Goal: Task Accomplishment & Management: Manage account settings

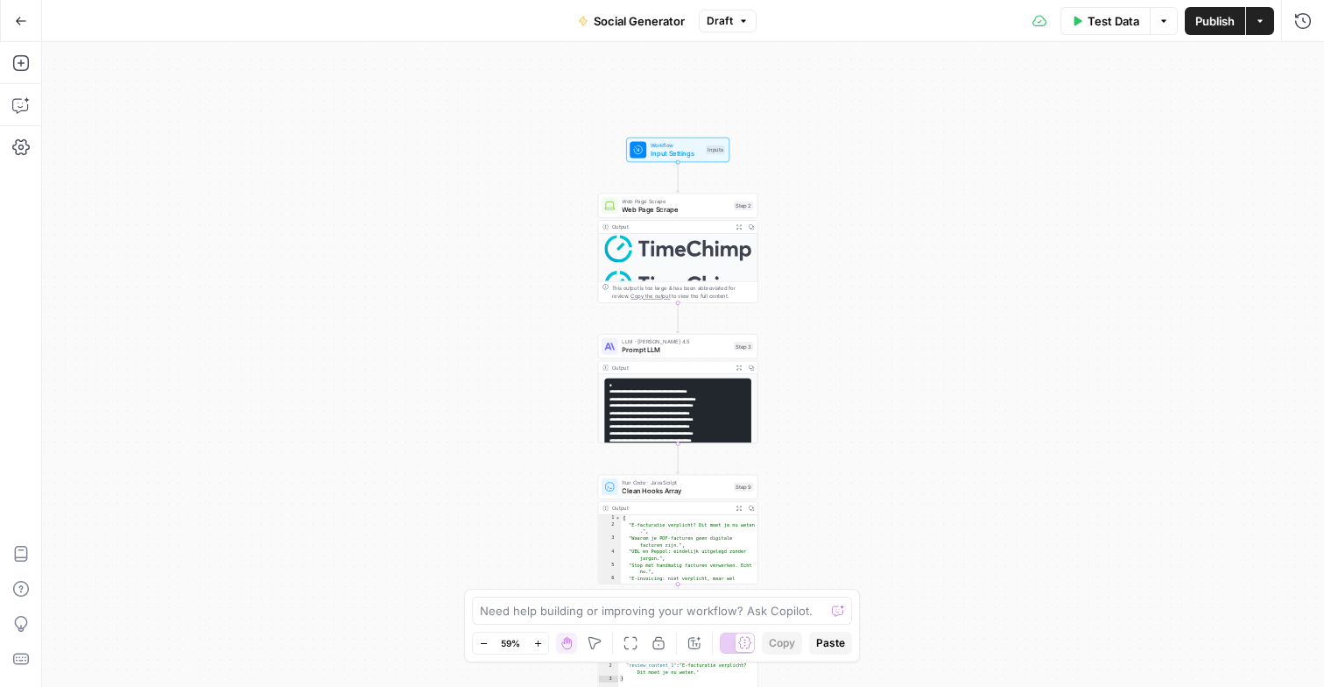
scroll to position [151, 0]
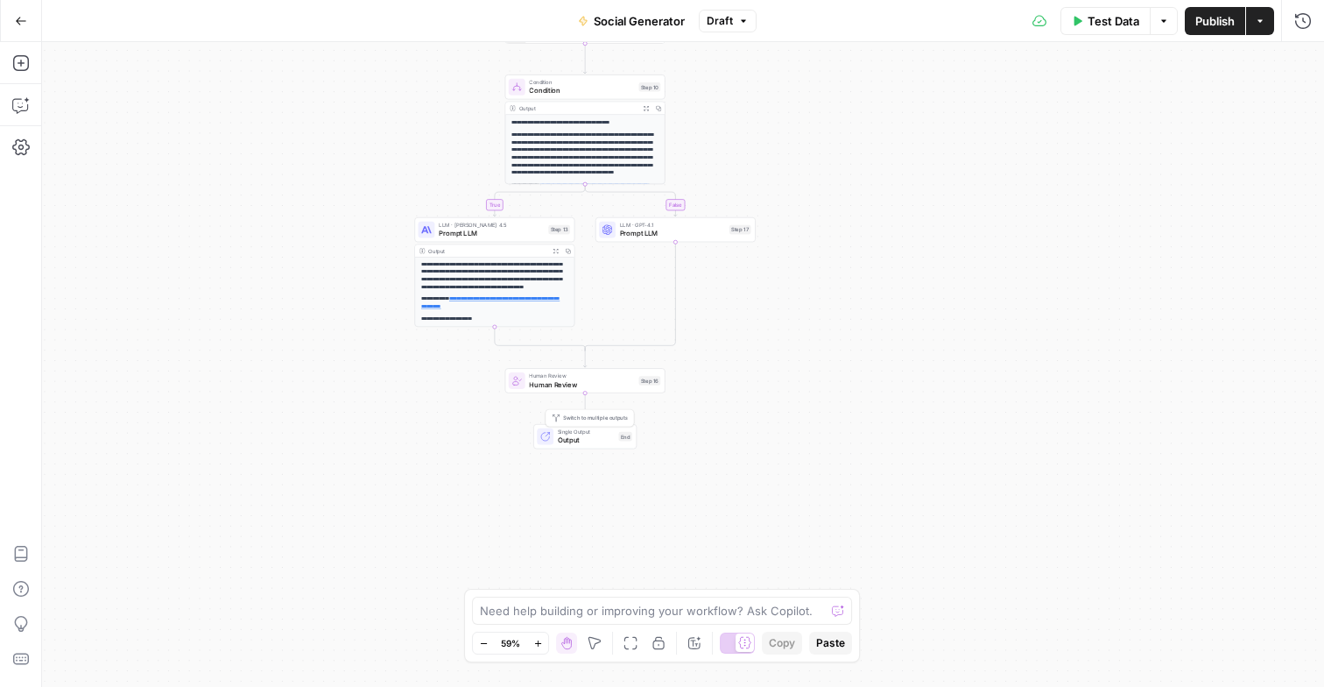
click at [550, 434] on icon at bounding box center [545, 436] width 11 height 11
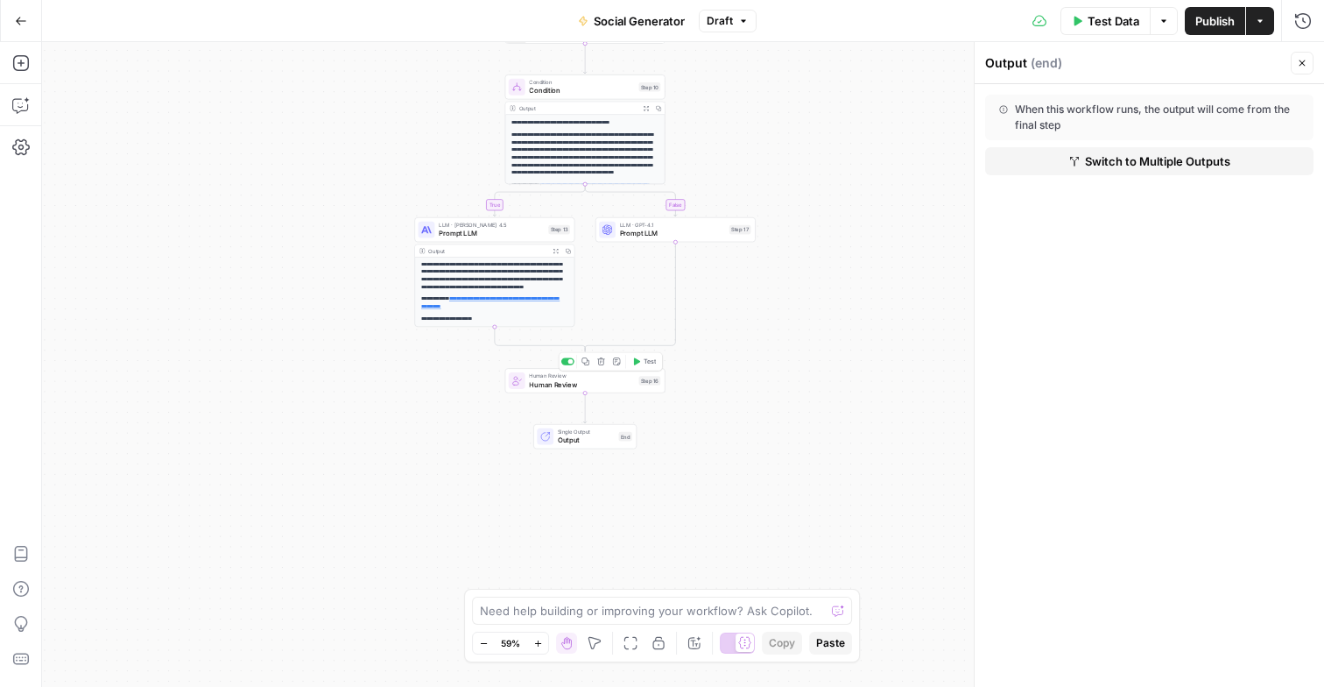
click at [552, 385] on span "Human Review" at bounding box center [581, 384] width 105 height 11
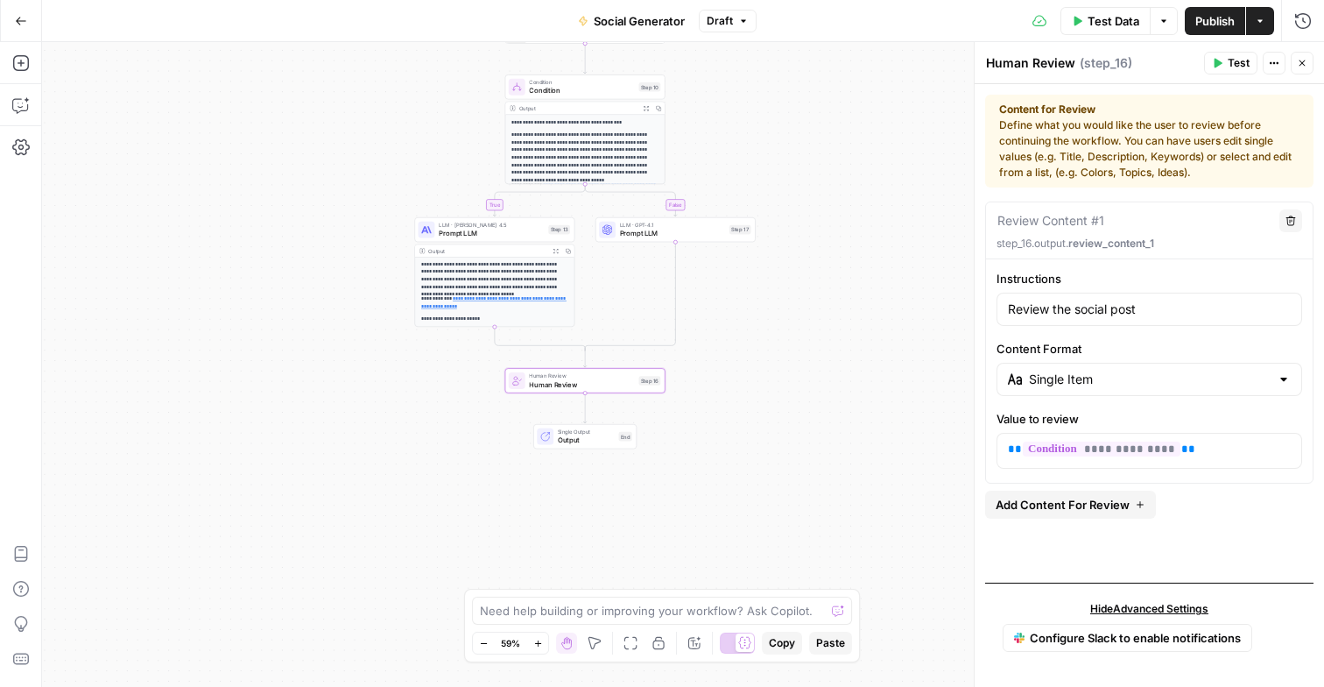
click at [498, 269] on p "**********" at bounding box center [494, 268] width 147 height 46
click at [554, 251] on icon "button" at bounding box center [555, 250] width 5 height 5
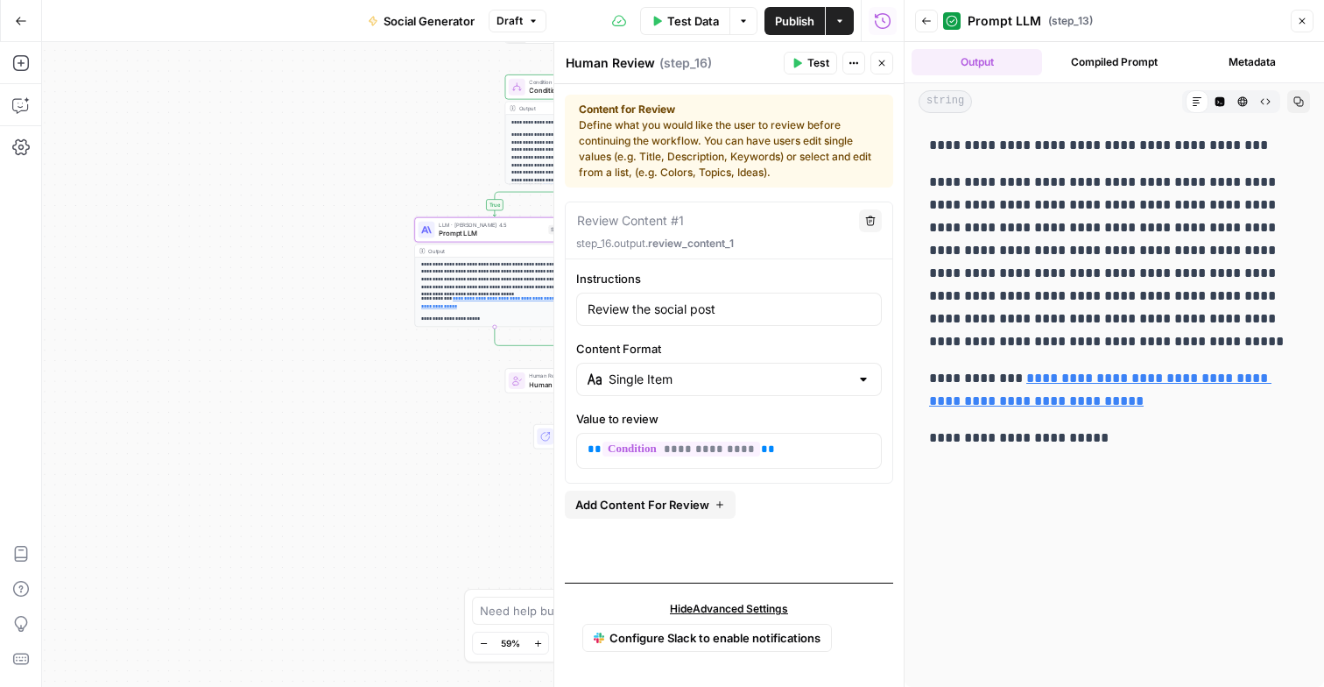
click at [885, 60] on icon "button" at bounding box center [882, 63] width 6 height 6
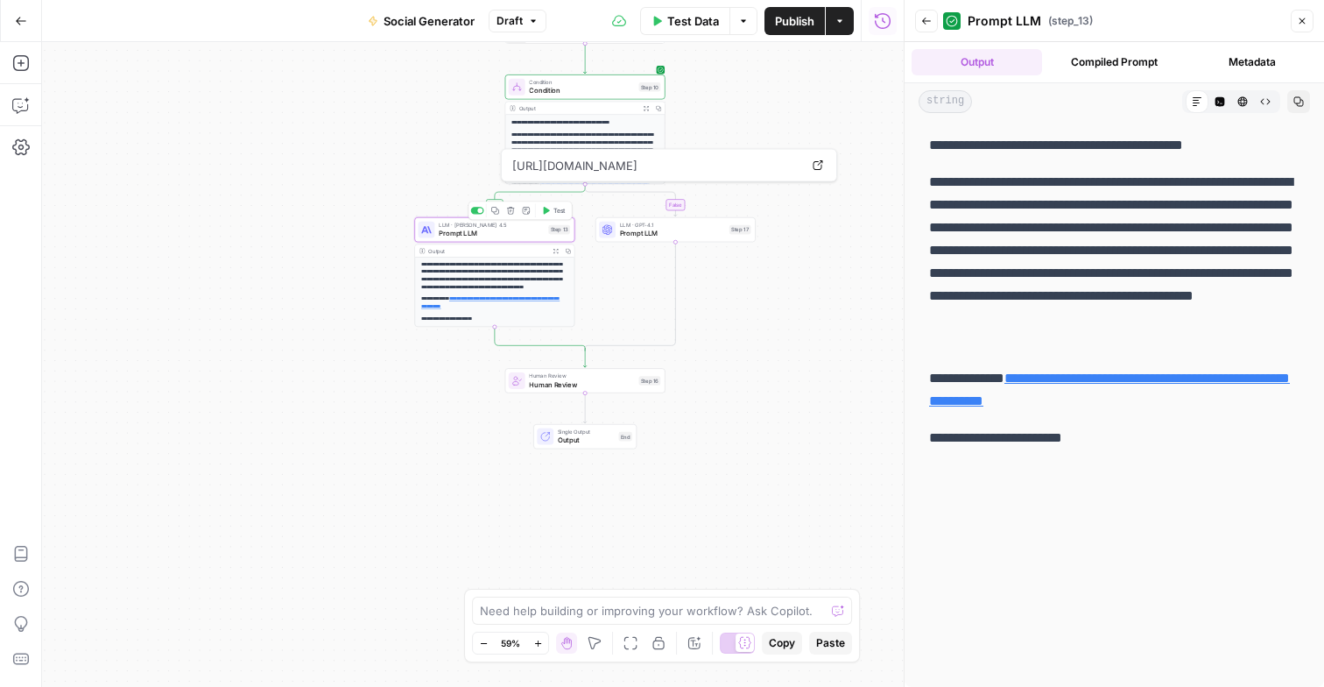
click at [527, 236] on span "Prompt LLM" at bounding box center [491, 233] width 105 height 11
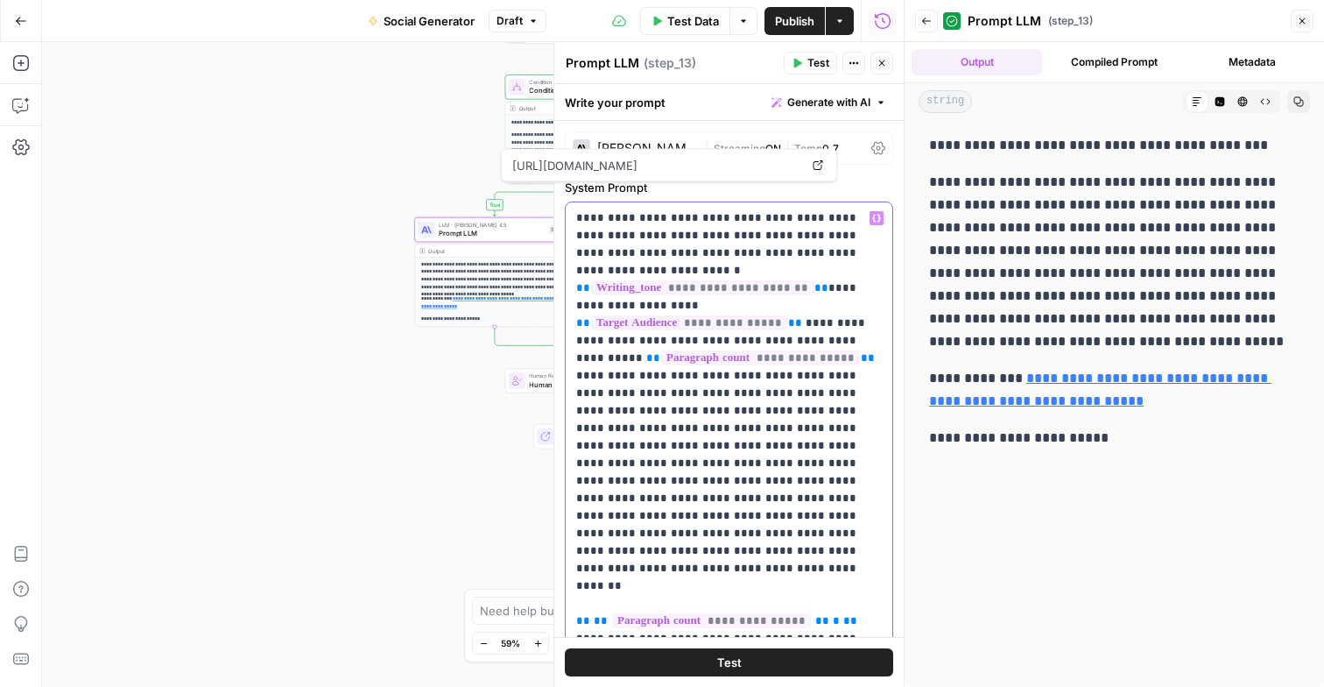
drag, startPoint x: 725, startPoint y: 393, endPoint x: 801, endPoint y: 394, distance: 76.2
click at [801, 394] on p "**********" at bounding box center [729, 472] width 306 height 526
drag, startPoint x: 730, startPoint y: 430, endPoint x: 836, endPoint y: 430, distance: 106.9
click at [836, 430] on p "**********" at bounding box center [729, 472] width 306 height 526
drag, startPoint x: 672, startPoint y: 501, endPoint x: 836, endPoint y: 505, distance: 163.9
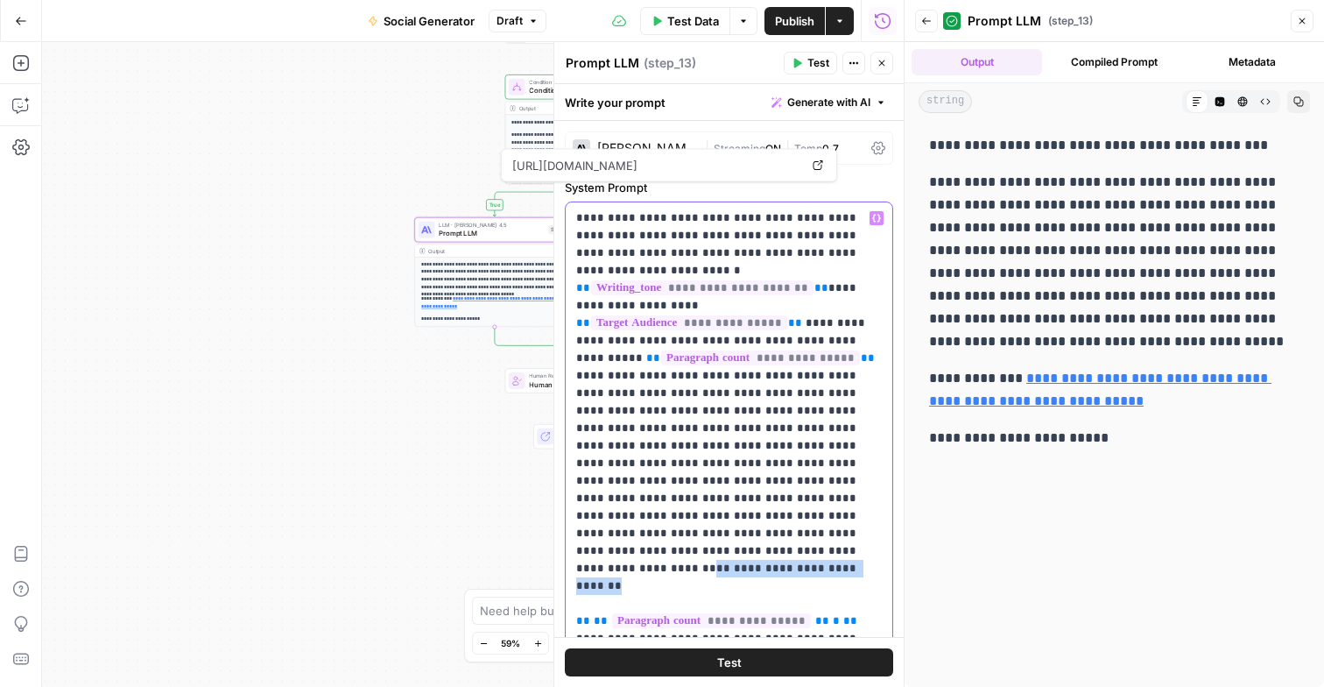
click at [836, 505] on p "**********" at bounding box center [729, 472] width 306 height 526
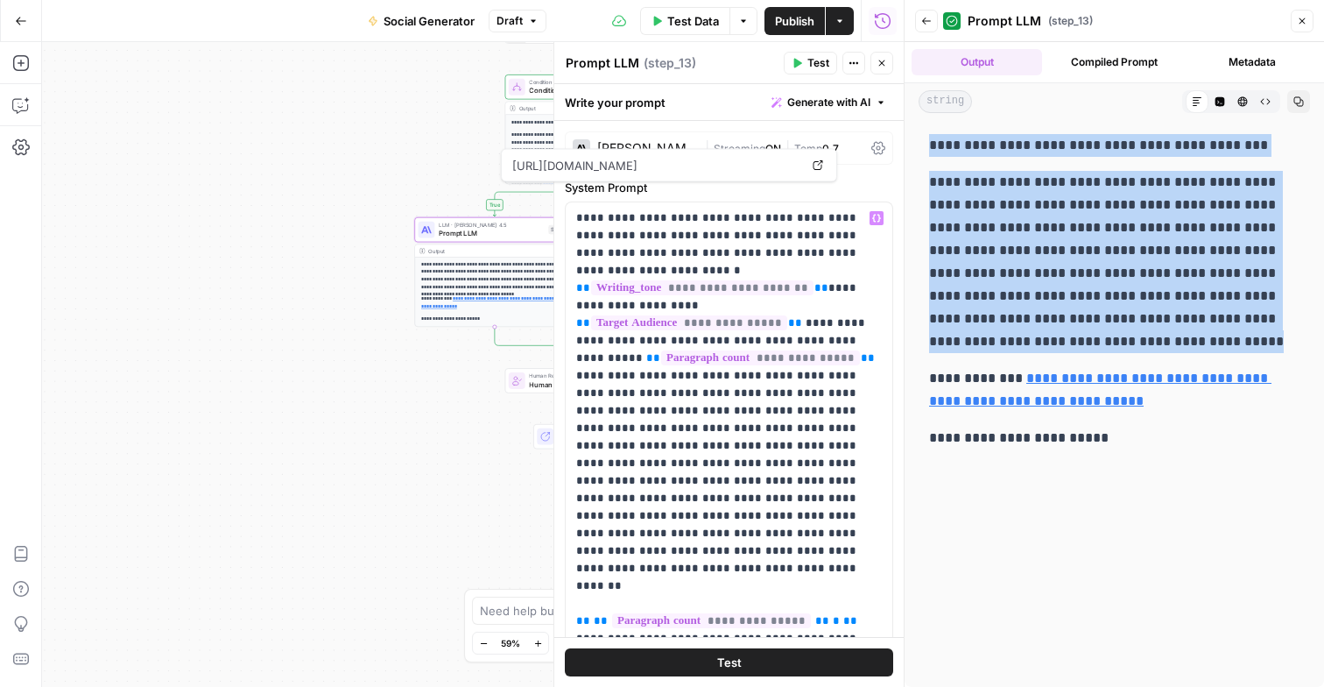
drag, startPoint x: 1062, startPoint y: 346, endPoint x: 921, endPoint y: 145, distance: 246.4
click at [921, 145] on div "**********" at bounding box center [1115, 291] width 392 height 329
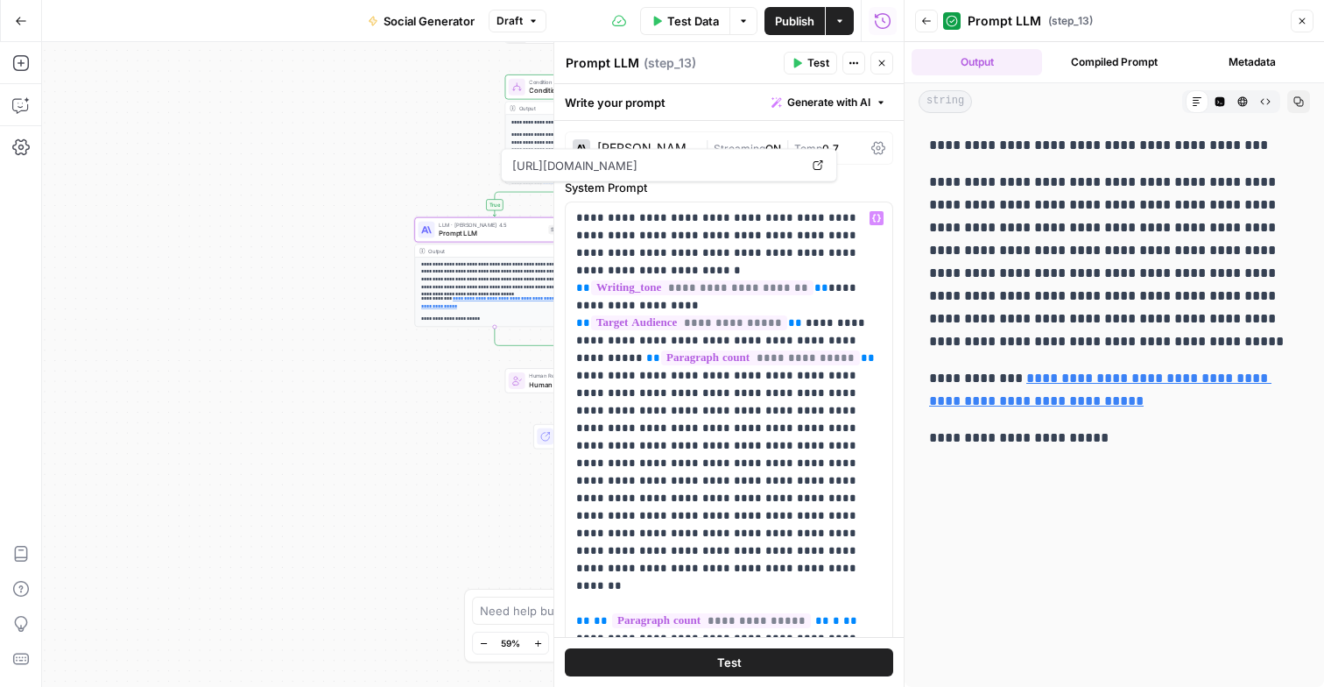
click at [970, 209] on p "**********" at bounding box center [1114, 262] width 371 height 182
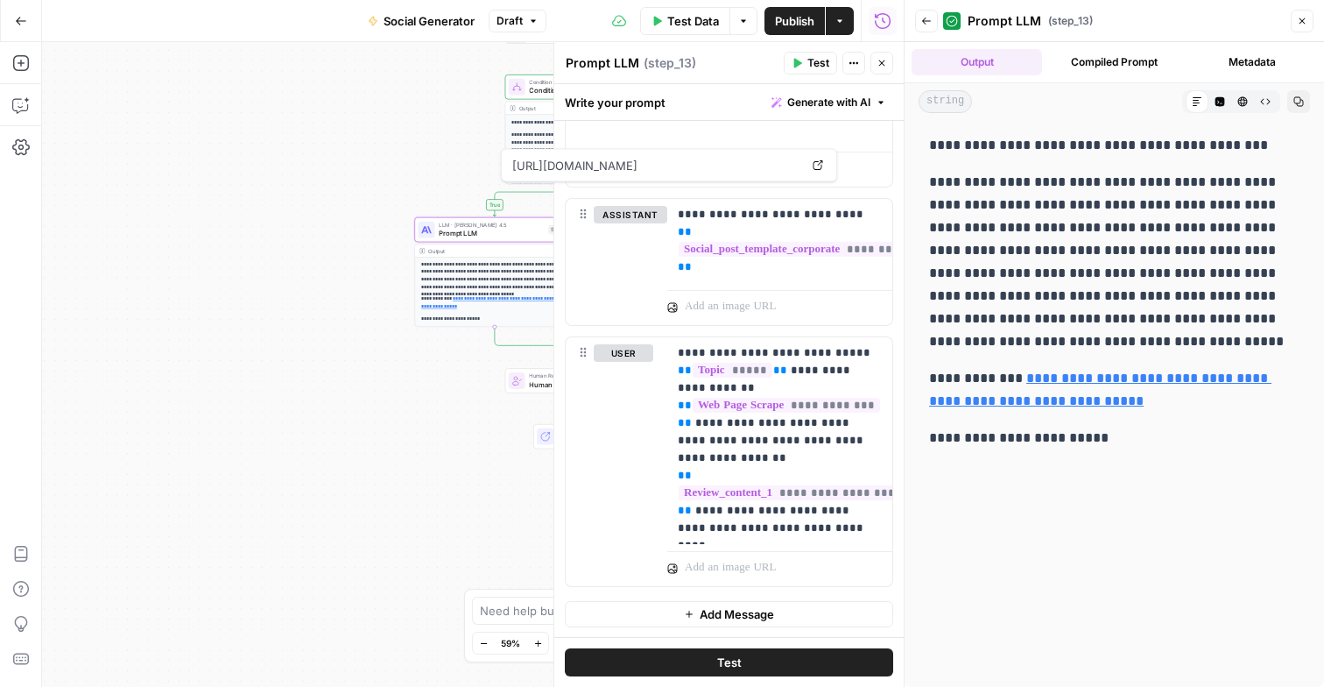
scroll to position [0, 0]
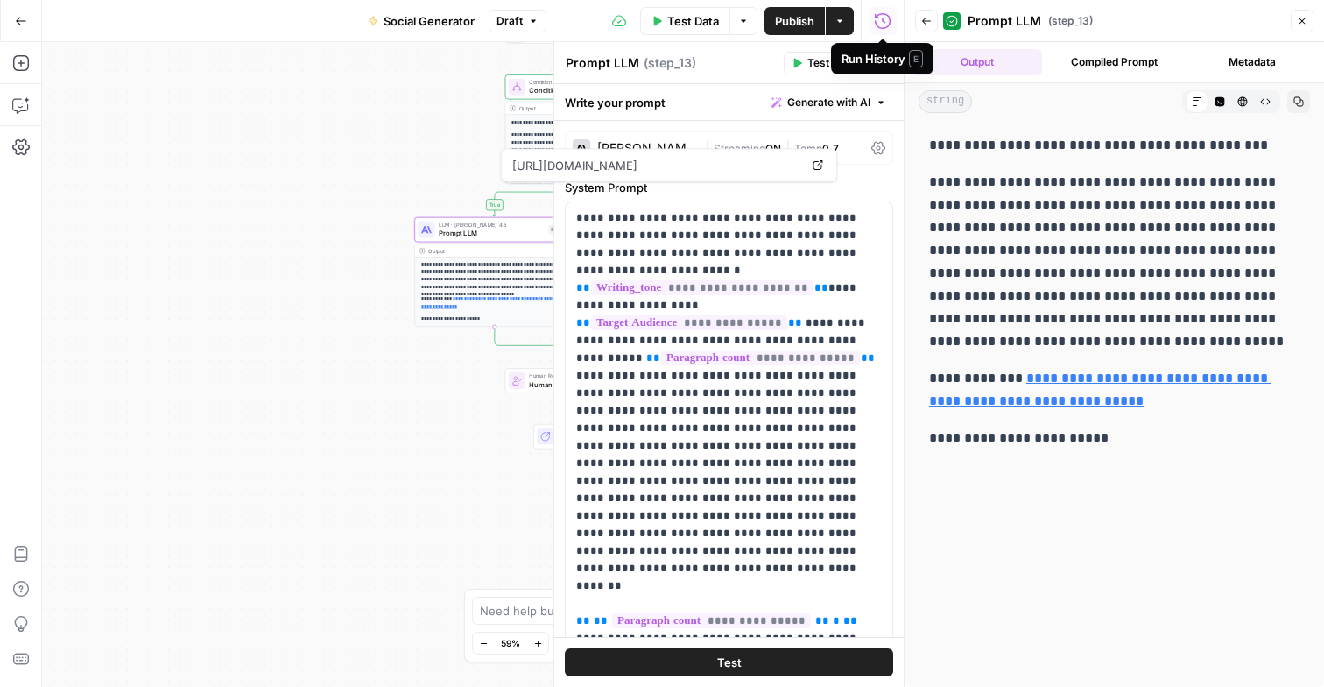
click at [876, 57] on div "Run History E" at bounding box center [882, 59] width 81 height 18
click at [885, 64] on icon "button" at bounding box center [882, 63] width 11 height 11
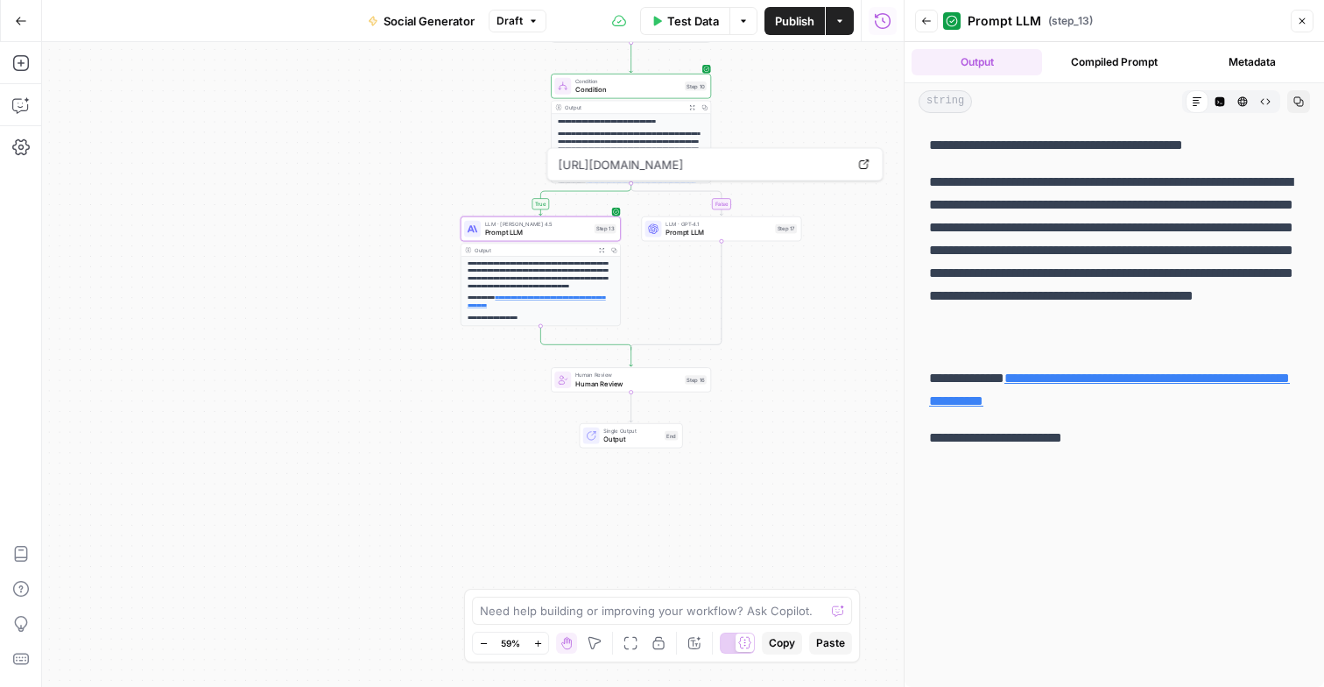
click at [1298, 21] on icon "button" at bounding box center [1302, 21] width 11 height 11
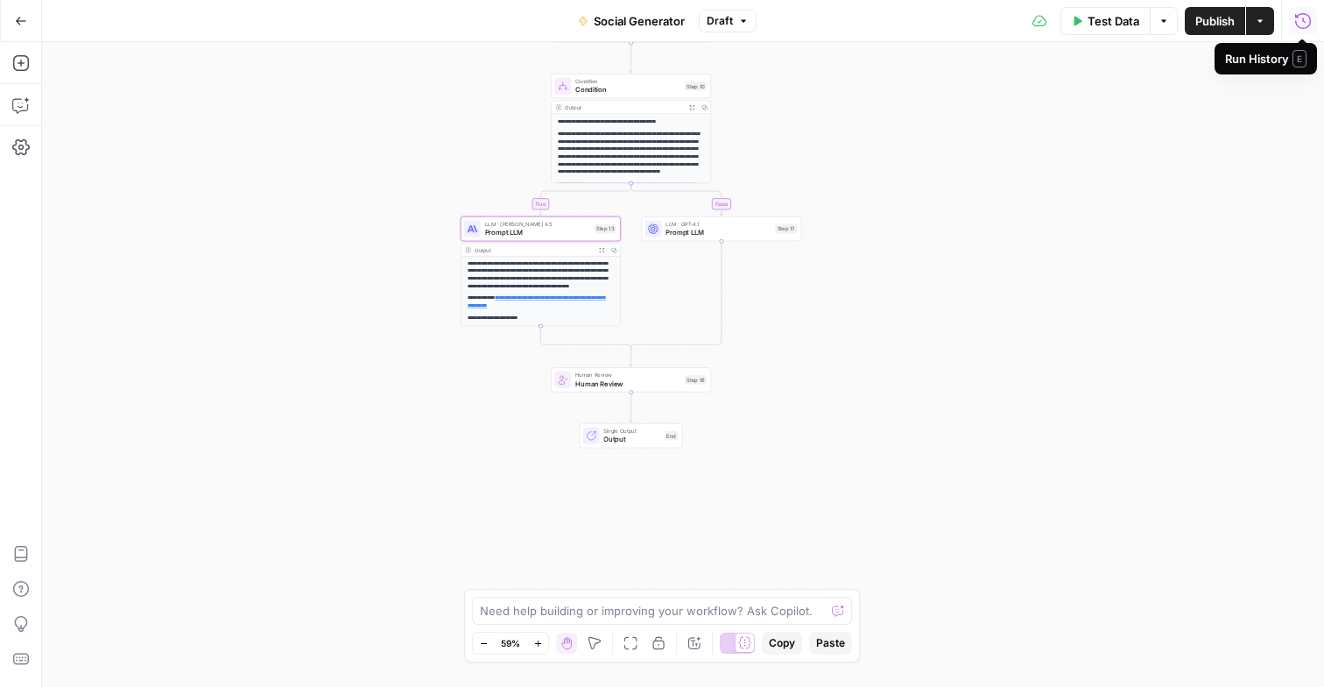
click at [829, 114] on div "**********" at bounding box center [683, 364] width 1282 height 645
click at [21, 27] on button "Go Back" at bounding box center [21, 21] width 32 height 32
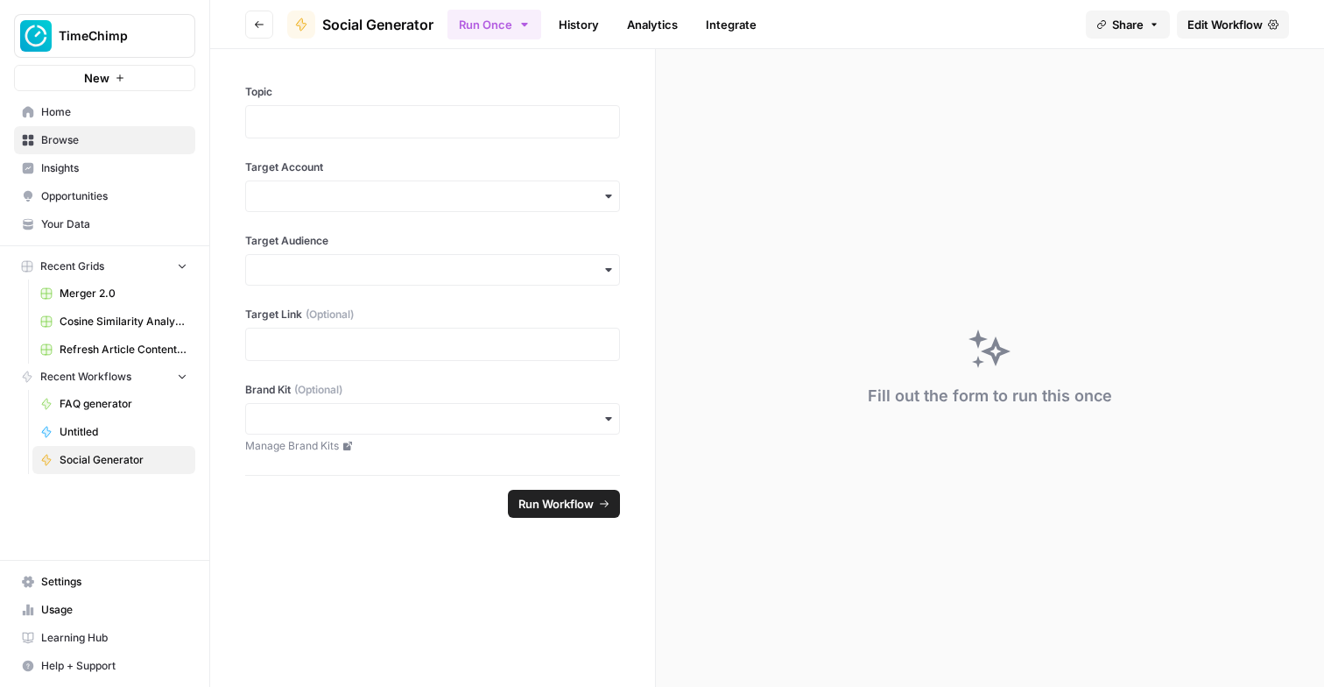
click at [264, 28] on icon "button" at bounding box center [259, 24] width 11 height 11
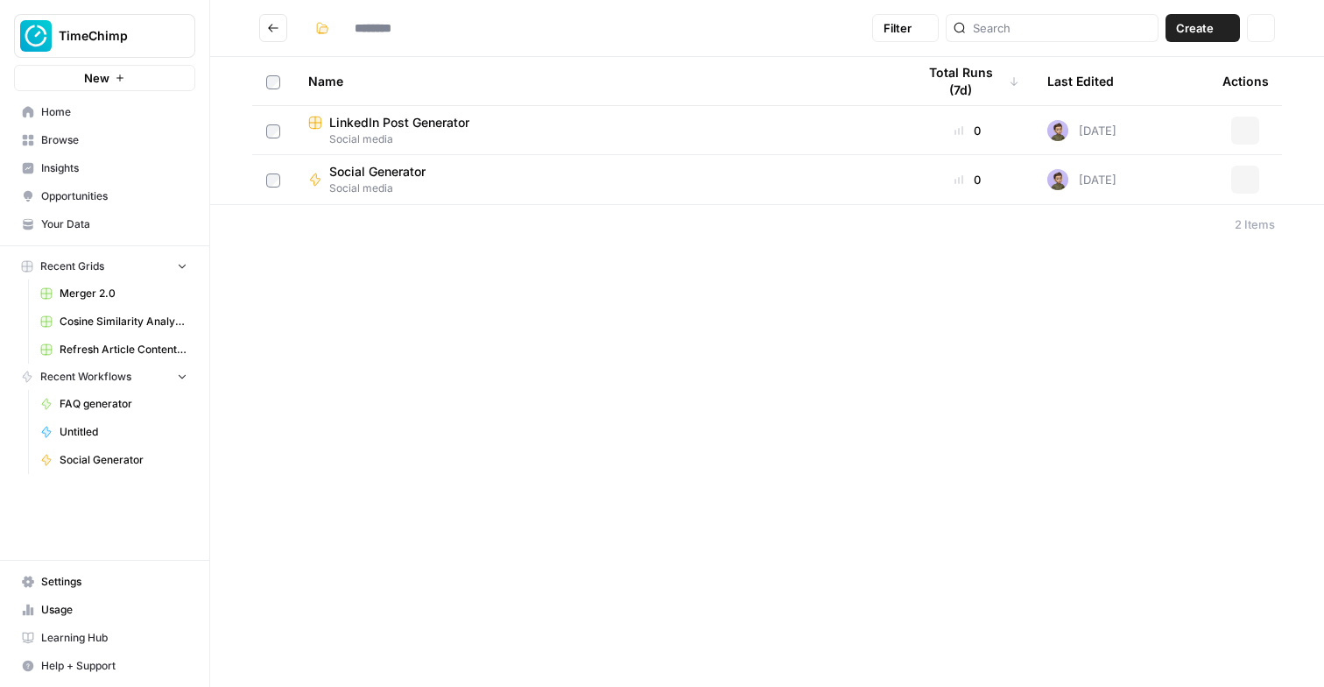
type input "**********"
click at [709, 448] on div "**********" at bounding box center [767, 343] width 1114 height 687
click at [99, 577] on span "Settings" at bounding box center [114, 582] width 146 height 16
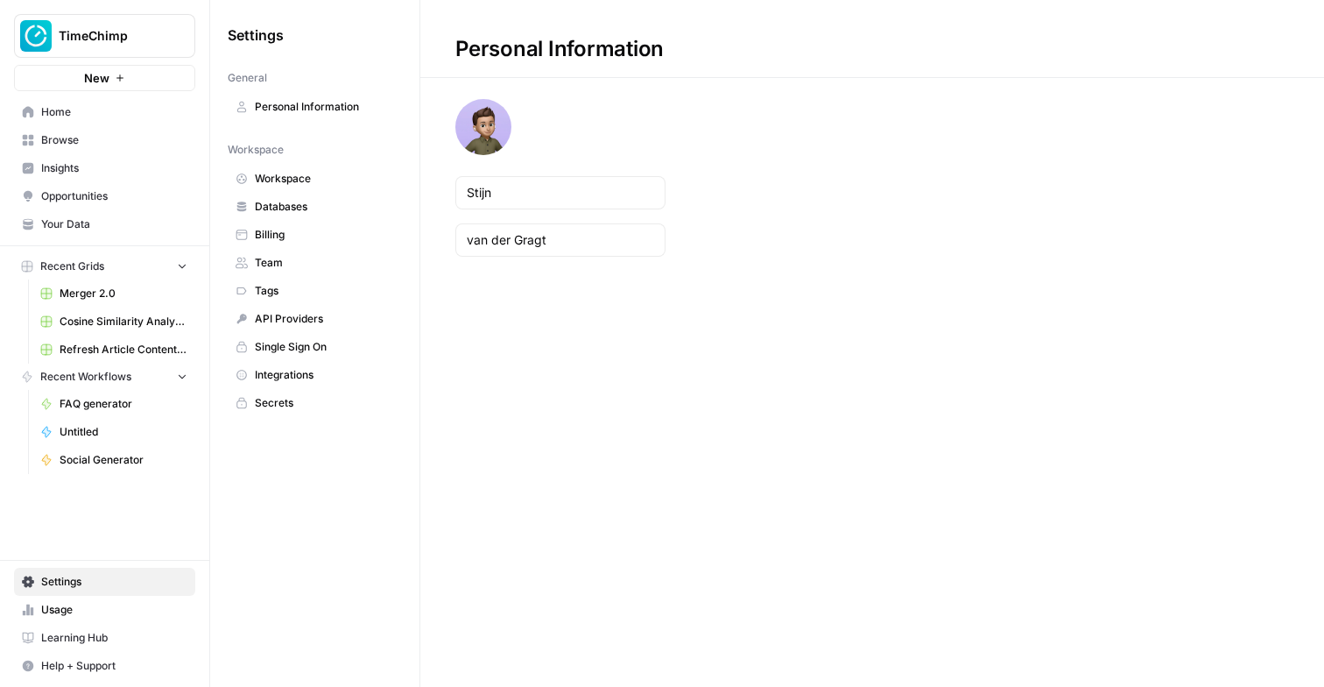
click at [306, 263] on span "Team" at bounding box center [324, 263] width 139 height 16
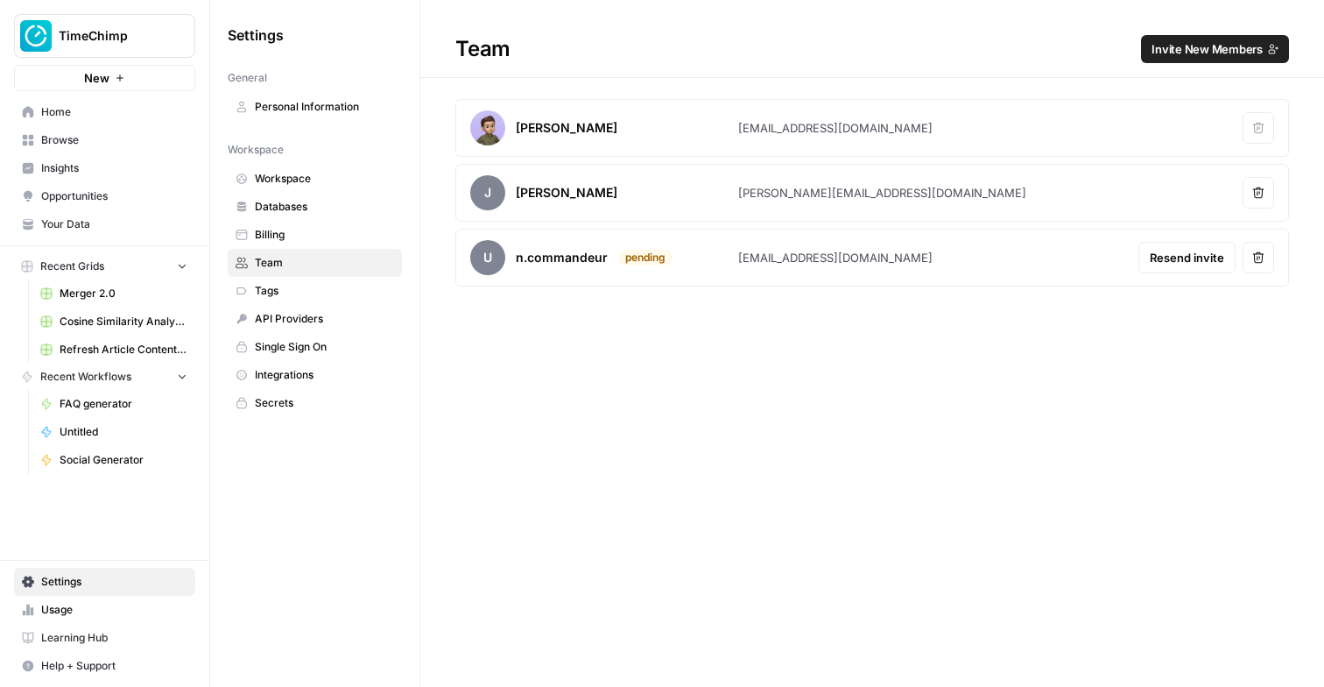
drag, startPoint x: 731, startPoint y: 259, endPoint x: 924, endPoint y: 259, distance: 192.7
click at [924, 259] on article "u n.commandeur pending [EMAIL_ADDRESS][DOMAIN_NAME] Resend invite Remove user" at bounding box center [872, 258] width 834 height 58
click at [899, 255] on div "[EMAIL_ADDRESS][DOMAIN_NAME]" at bounding box center [835, 258] width 194 height 18
click at [816, 261] on div "[EMAIL_ADDRESS][DOMAIN_NAME]" at bounding box center [835, 258] width 194 height 18
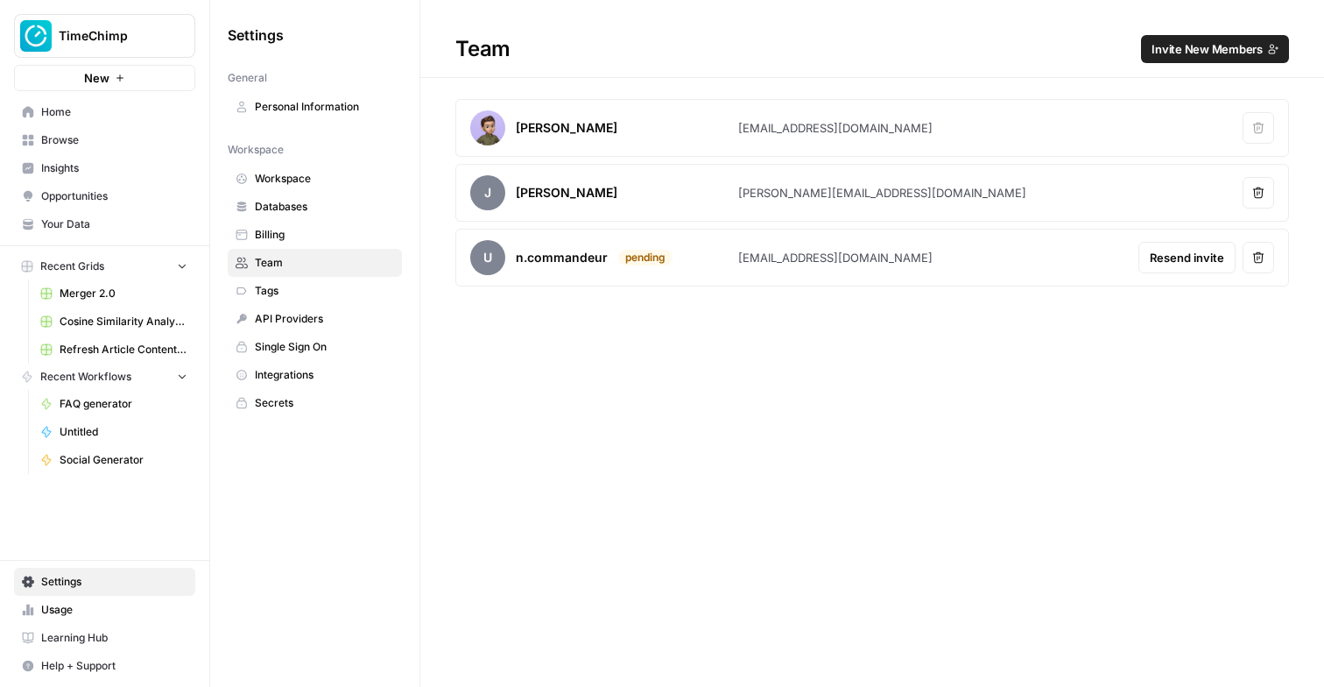
click at [816, 261] on div "[EMAIL_ADDRESS][DOMAIN_NAME]" at bounding box center [835, 258] width 194 height 18
copy body "[EMAIL_ADDRESS][DOMAIN_NAME] Resend invite Remove user Oops! Your window is too…"
click at [1191, 254] on span "Resend invite" at bounding box center [1187, 258] width 74 height 18
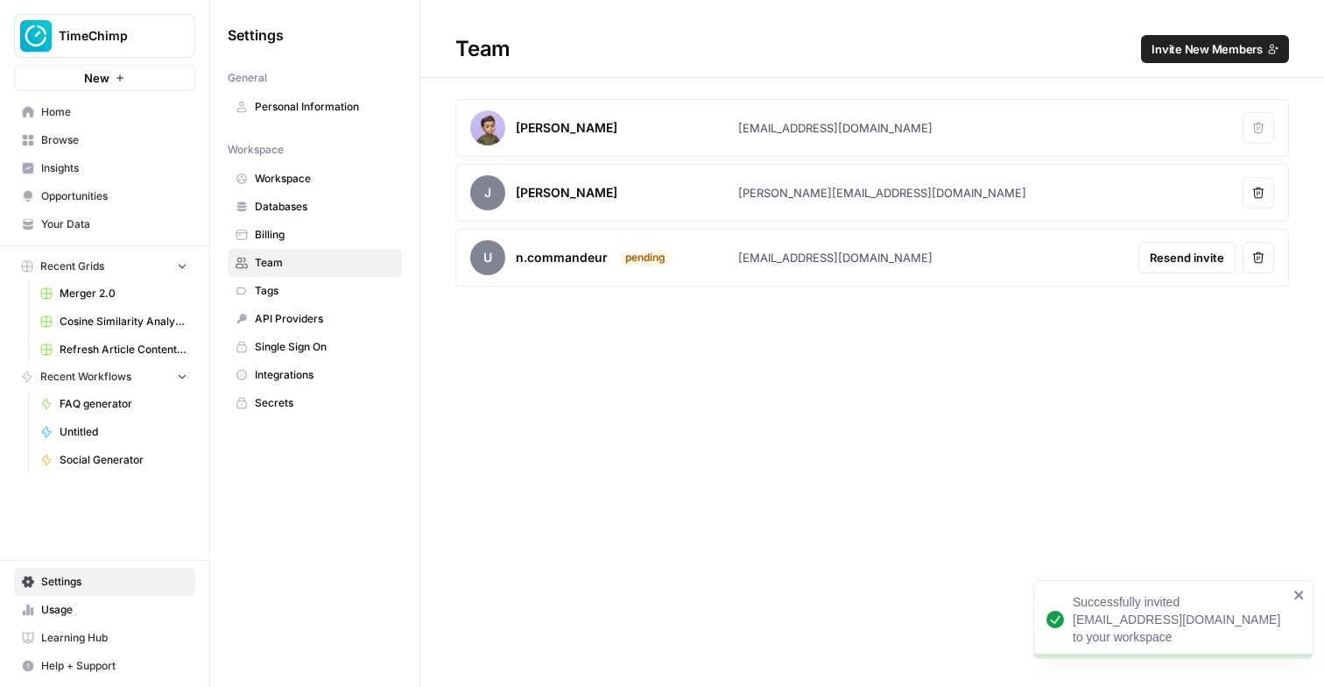
click at [940, 337] on div "Team Invite New Members [PERSON_NAME] [EMAIL_ADDRESS][DOMAIN_NAME] Remove user …" at bounding box center [872, 343] width 904 height 687
click at [1297, 590] on icon "close" at bounding box center [1300, 595] width 12 height 14
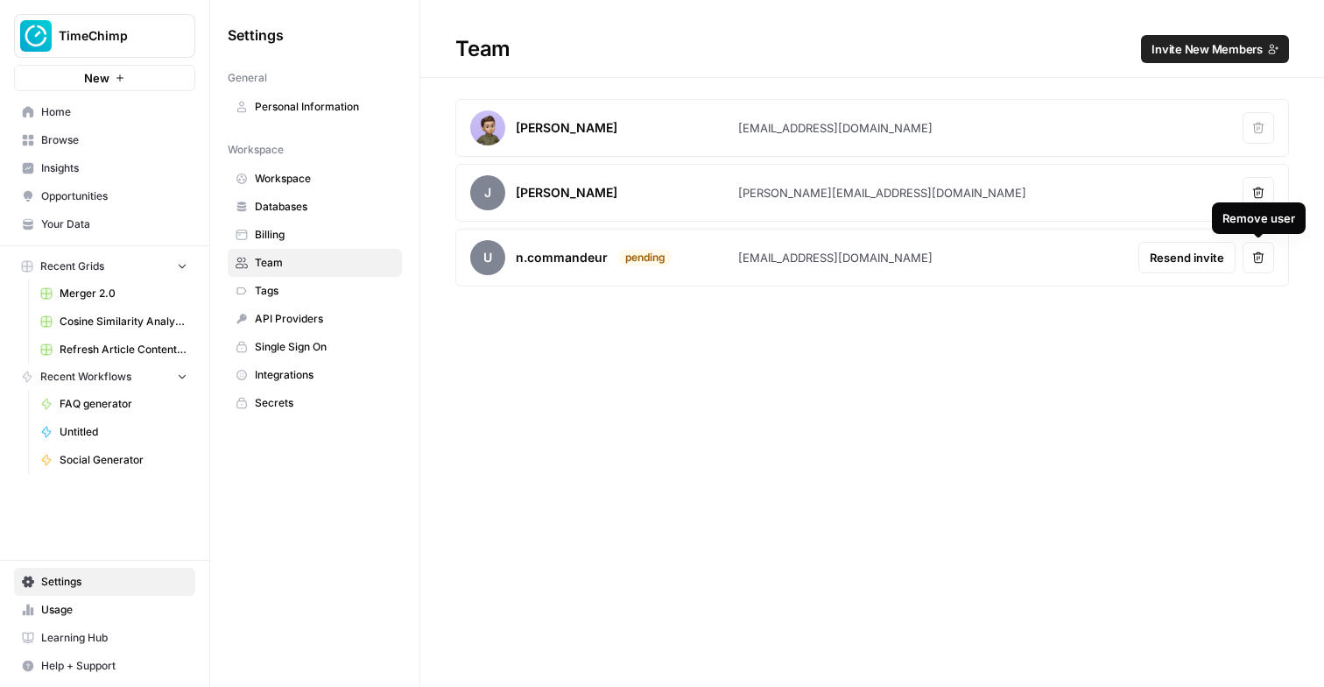
click at [1257, 259] on icon "button" at bounding box center [1258, 257] width 11 height 11
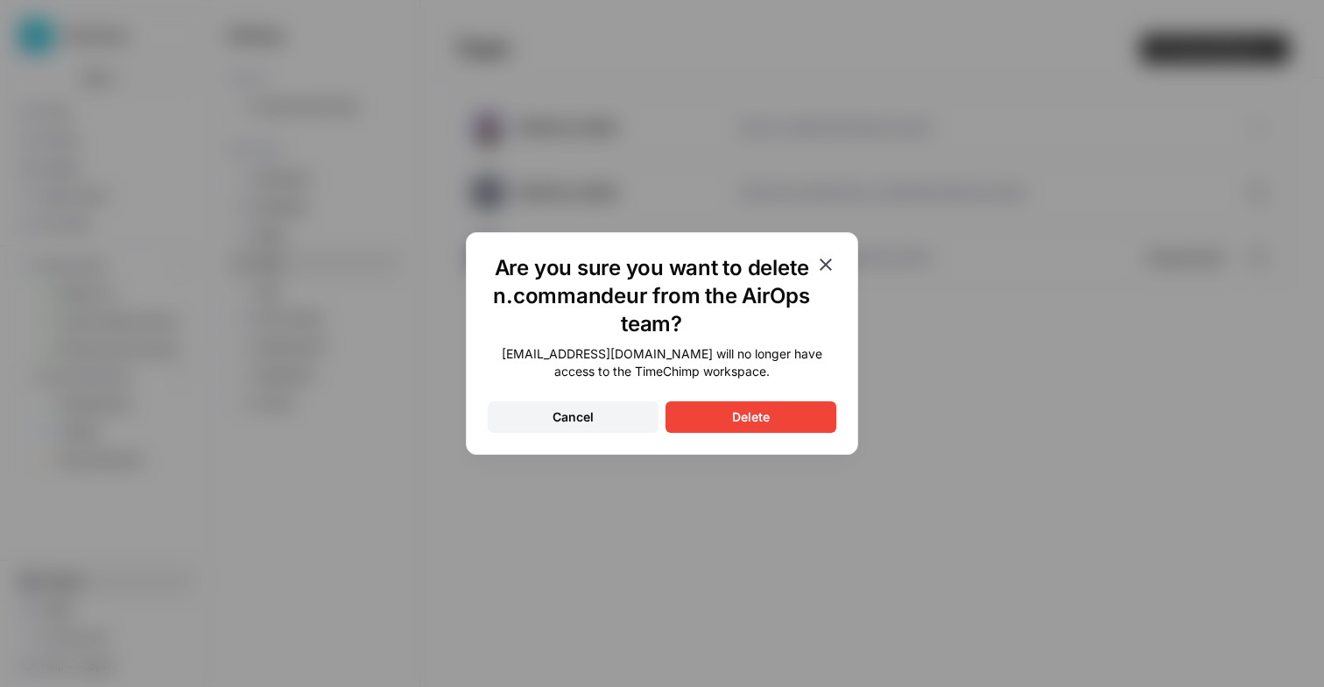
click at [526, 413] on button "Cancel" at bounding box center [573, 417] width 171 height 32
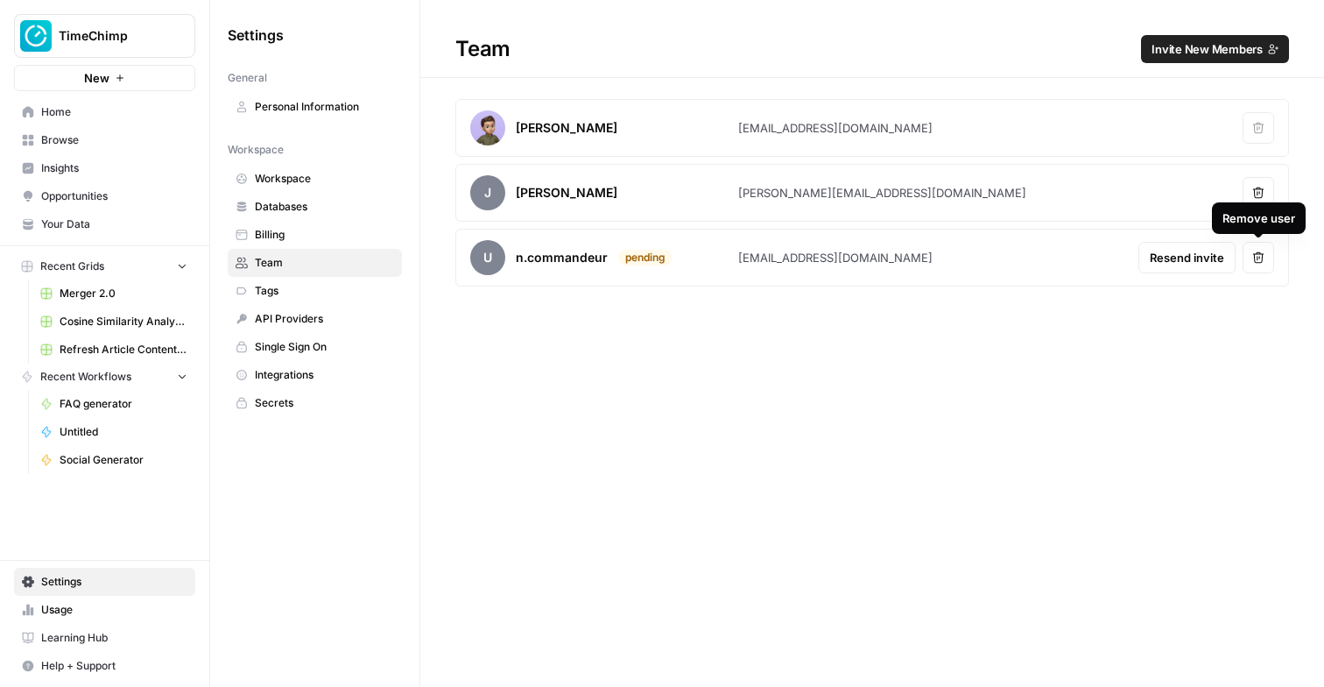
click at [1246, 258] on button "Remove user" at bounding box center [1259, 258] width 32 height 32
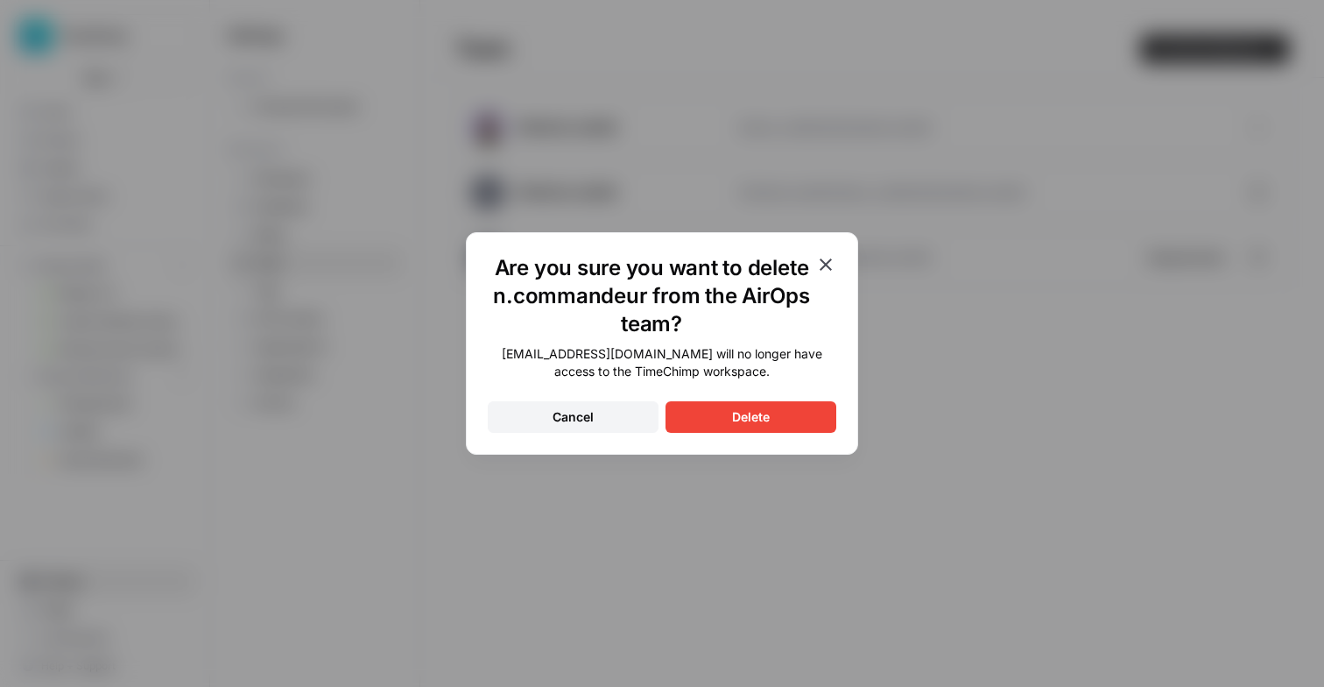
click at [725, 408] on button "Delete" at bounding box center [751, 417] width 171 height 32
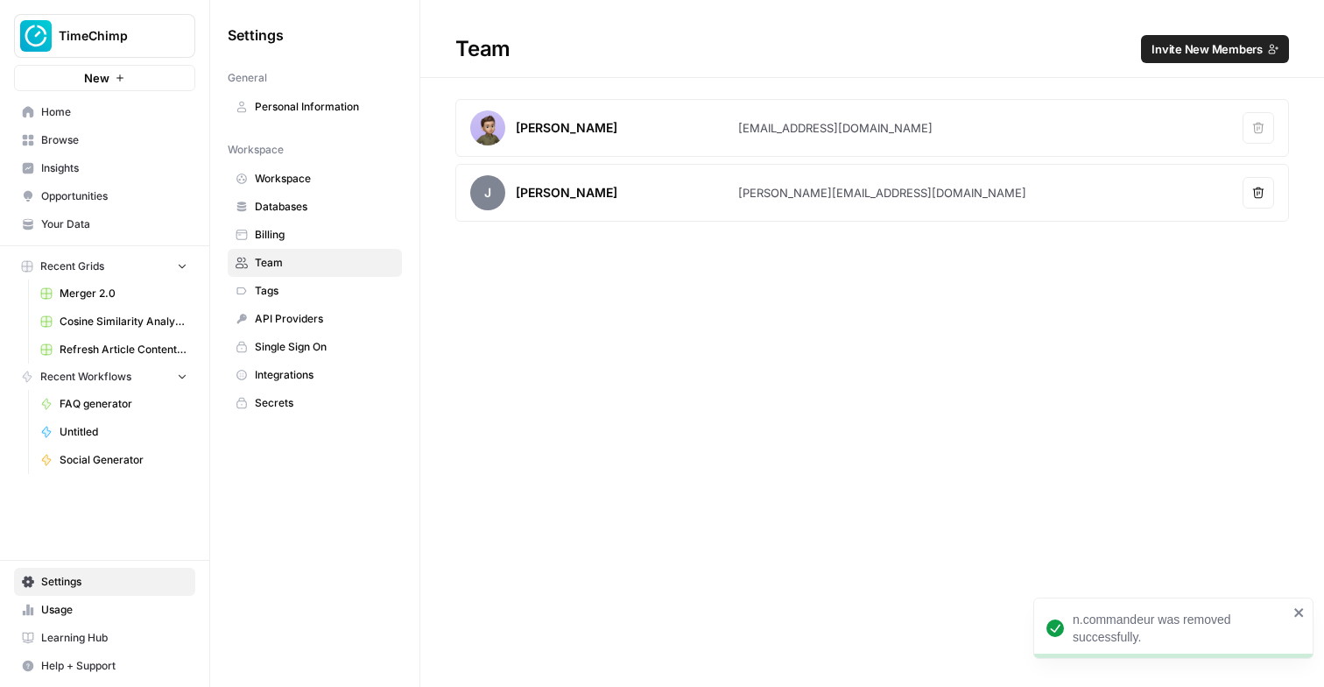
click at [1213, 57] on span "Invite New Members" at bounding box center [1207, 49] width 111 height 18
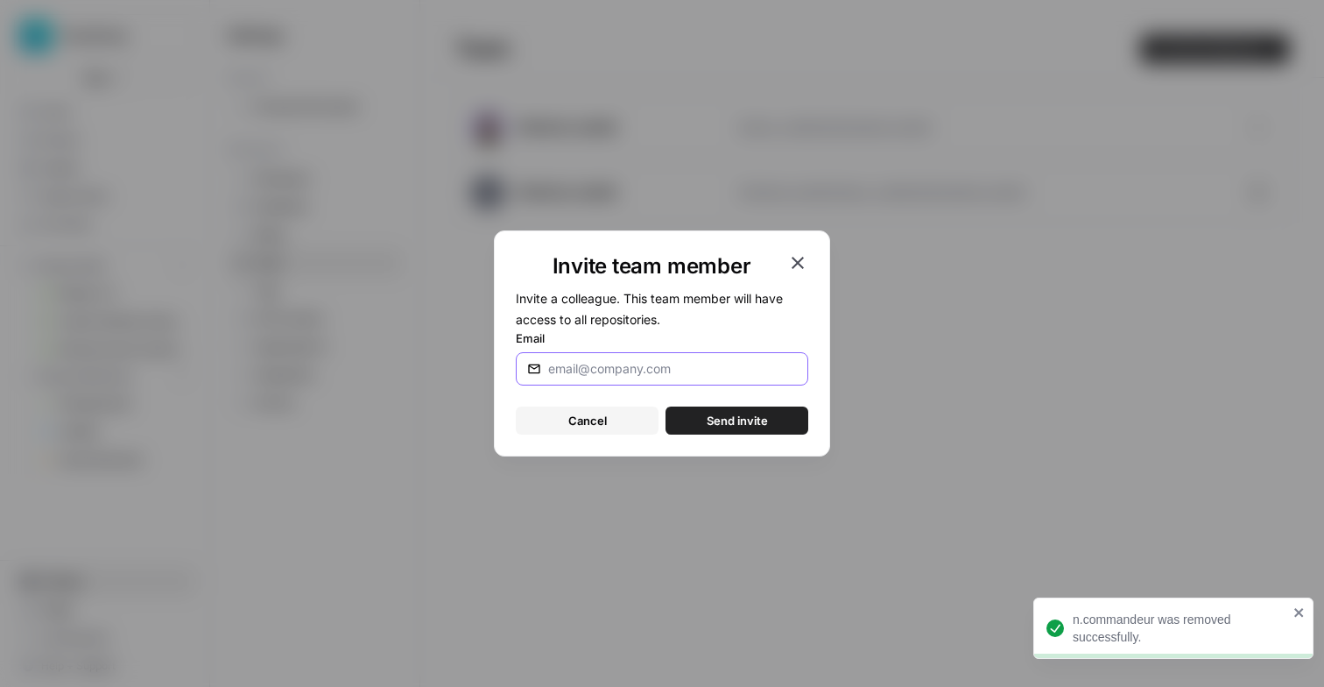
click at [711, 362] on input "Email" at bounding box center [672, 369] width 249 height 18
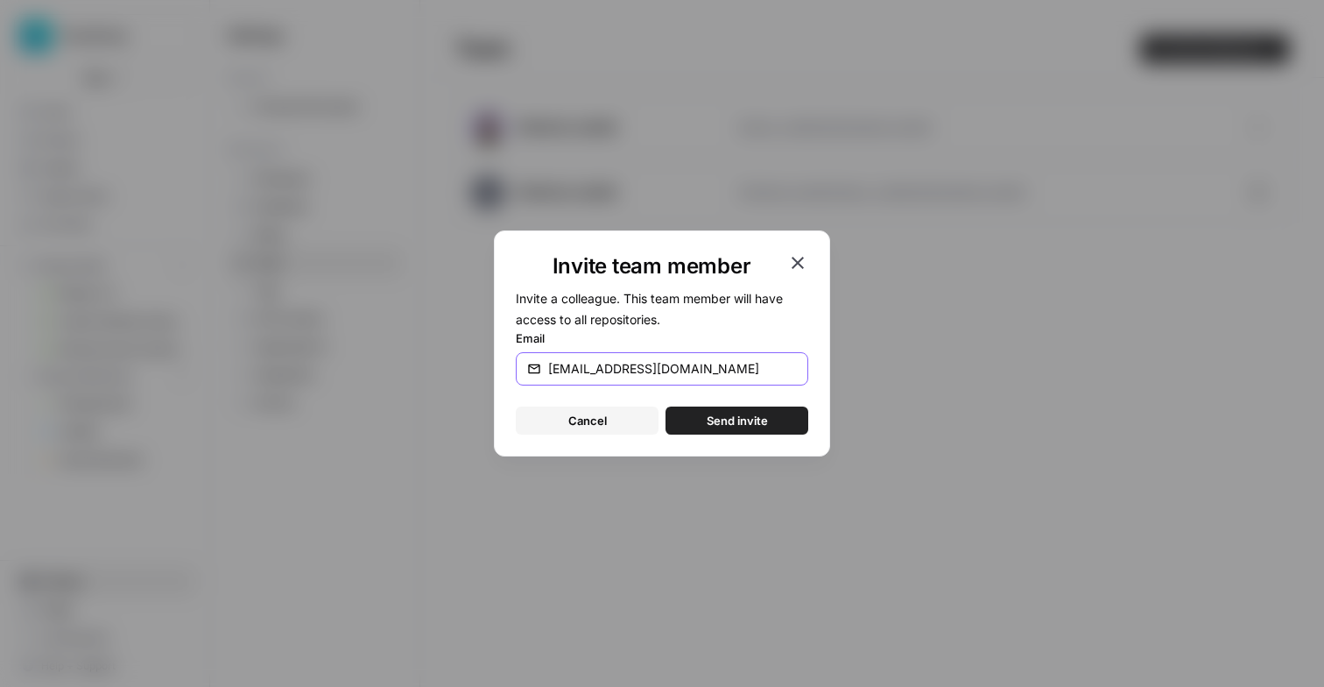
type input "[EMAIL_ADDRESS][DOMAIN_NAME]"
click at [747, 420] on span "Send invite" at bounding box center [737, 421] width 61 height 18
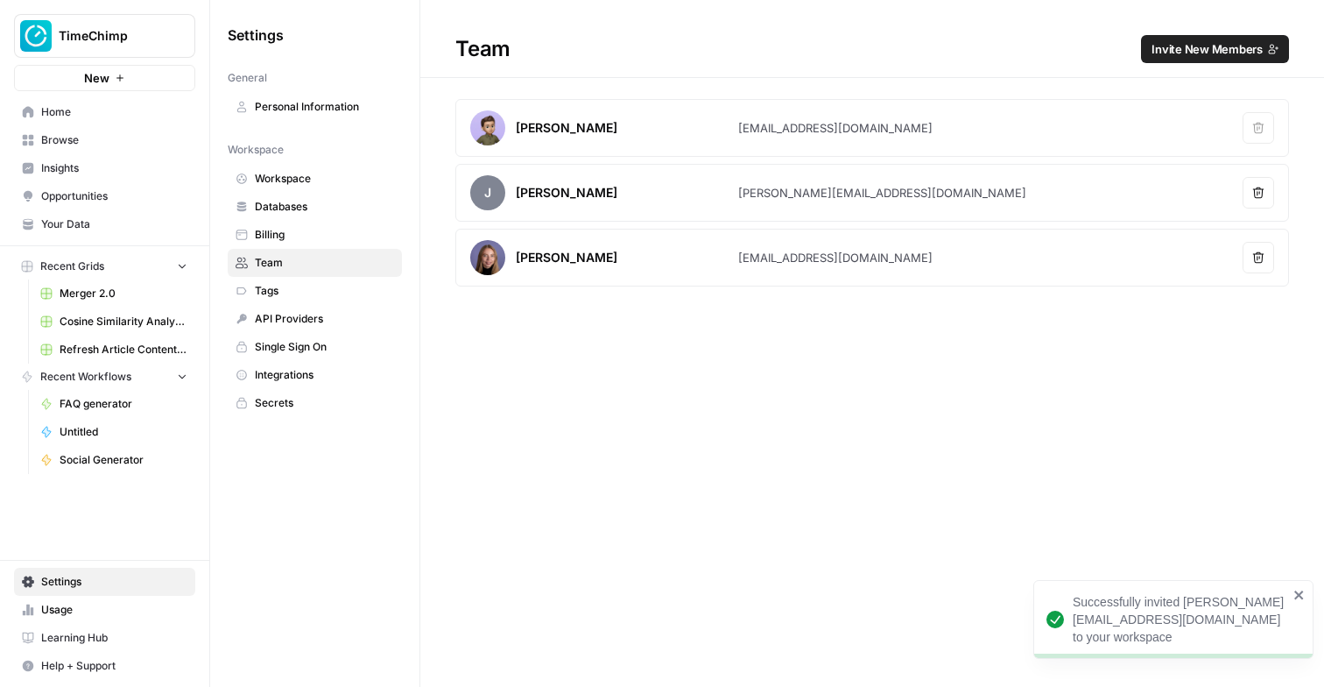
click at [434, 326] on div "Team Invite New Members [PERSON_NAME] [EMAIL_ADDRESS][DOMAIN_NAME] Remove user …" at bounding box center [872, 343] width 904 height 687
click at [304, 169] on link "Workspace" at bounding box center [315, 179] width 174 height 28
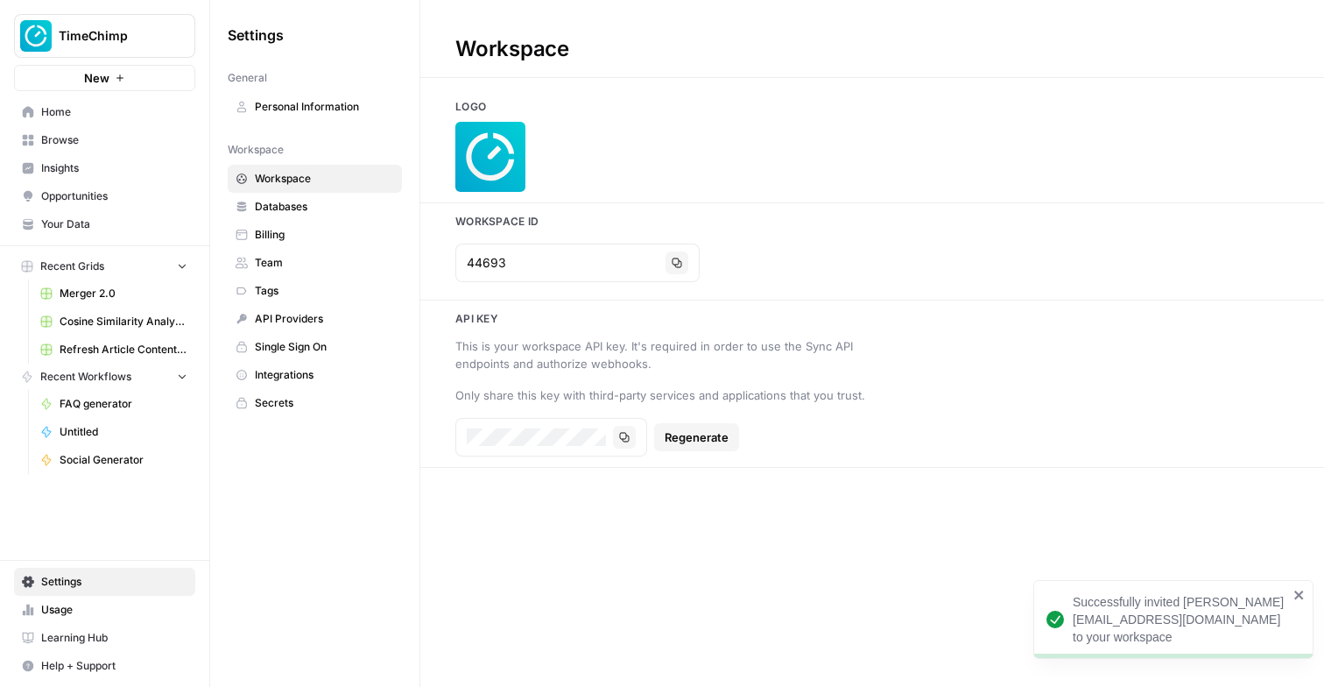
click at [302, 203] on span "Databases" at bounding box center [324, 207] width 139 height 16
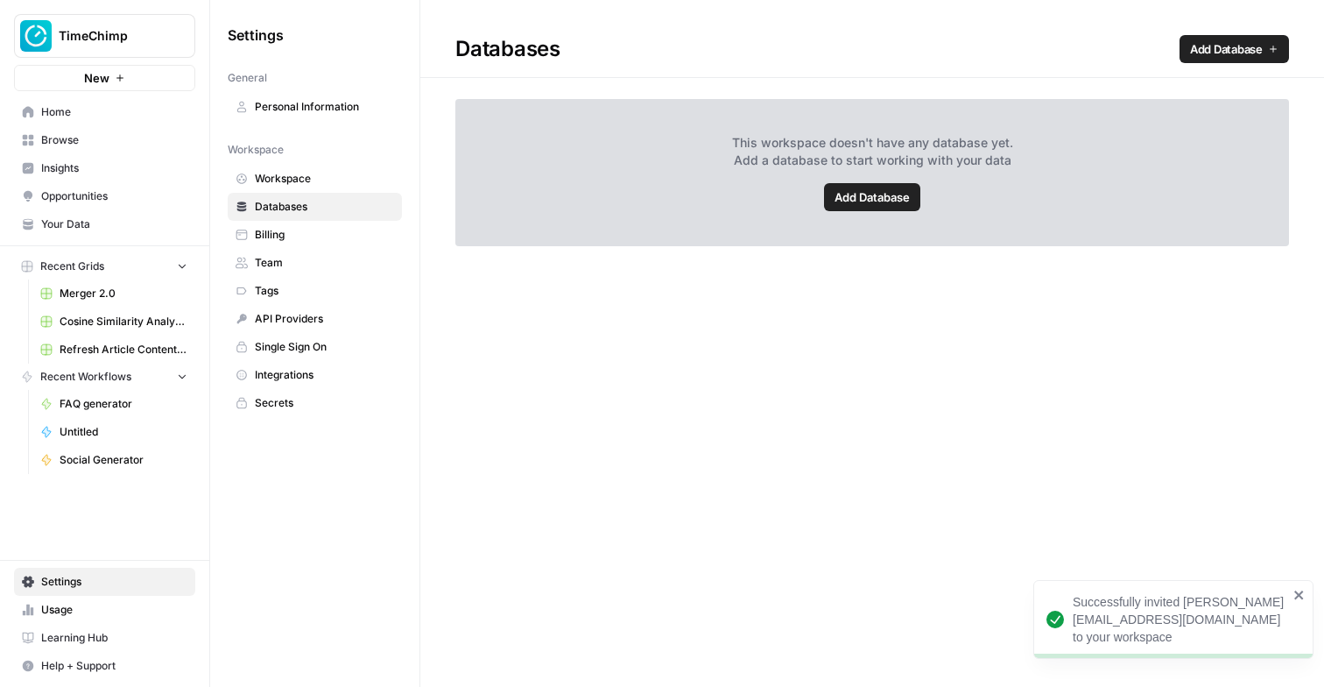
click at [293, 236] on span "Billing" at bounding box center [324, 235] width 139 height 16
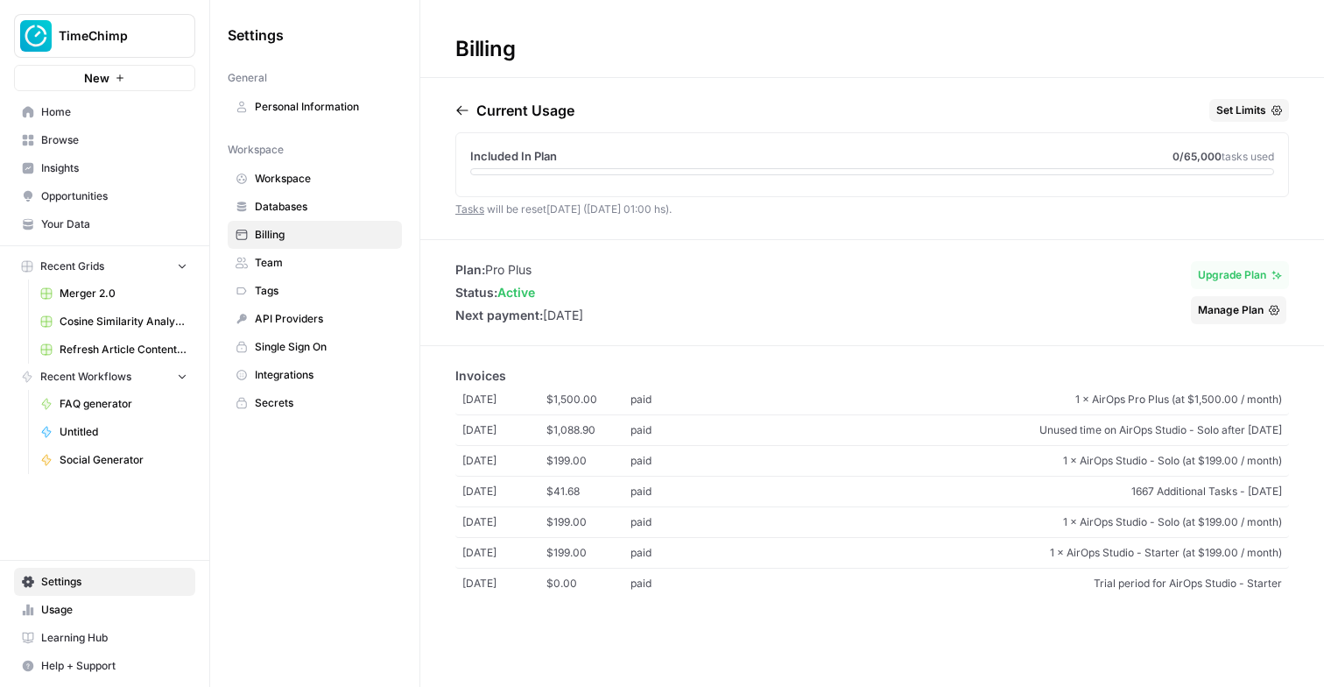
click at [309, 270] on span "Team" at bounding box center [324, 263] width 139 height 16
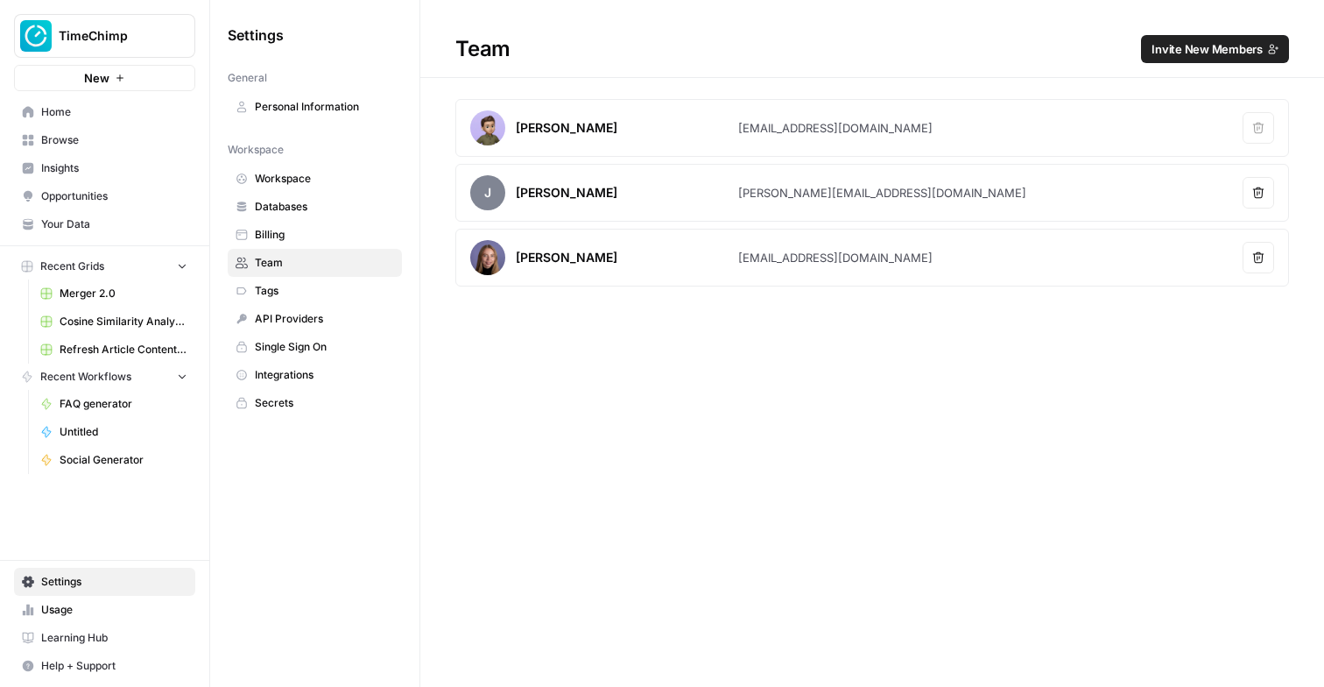
click at [304, 291] on span "Tags" at bounding box center [324, 291] width 139 height 16
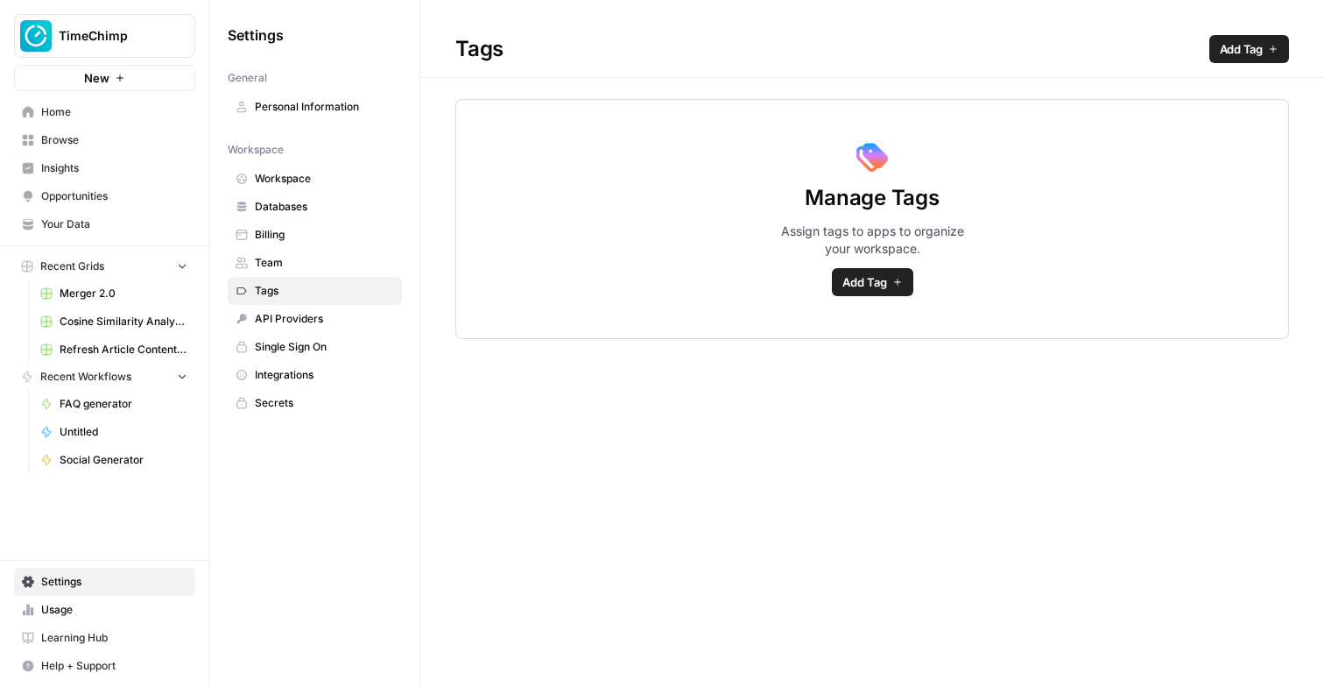
click at [300, 311] on span "API Providers" at bounding box center [324, 319] width 139 height 16
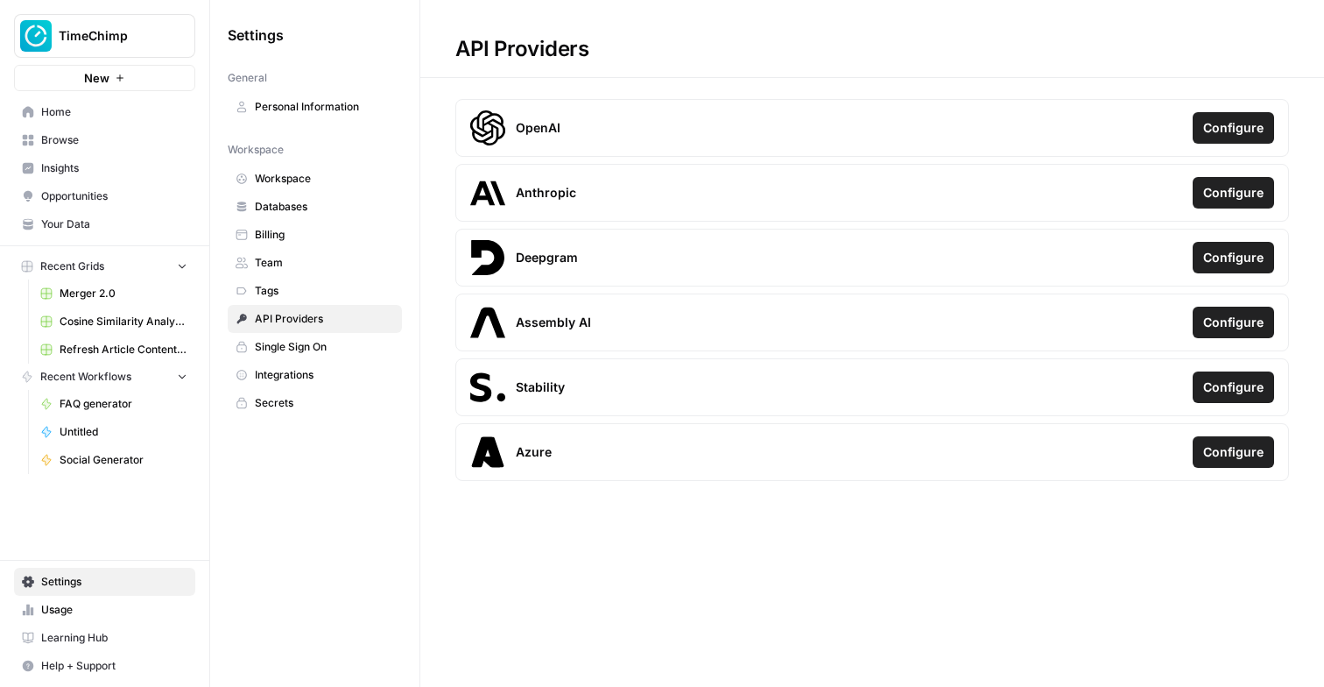
click at [293, 335] on link "Single Sign On" at bounding box center [315, 347] width 174 height 28
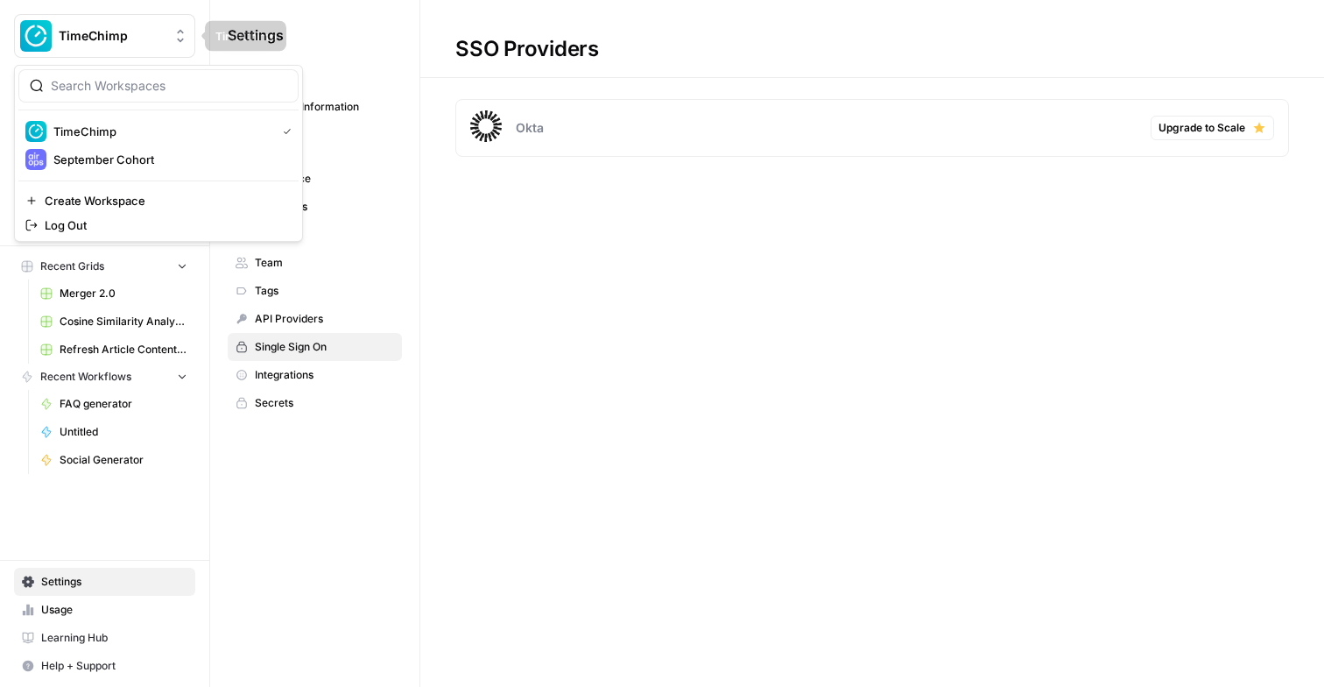
click at [104, 28] on span "TimeChimp" at bounding box center [112, 36] width 106 height 18
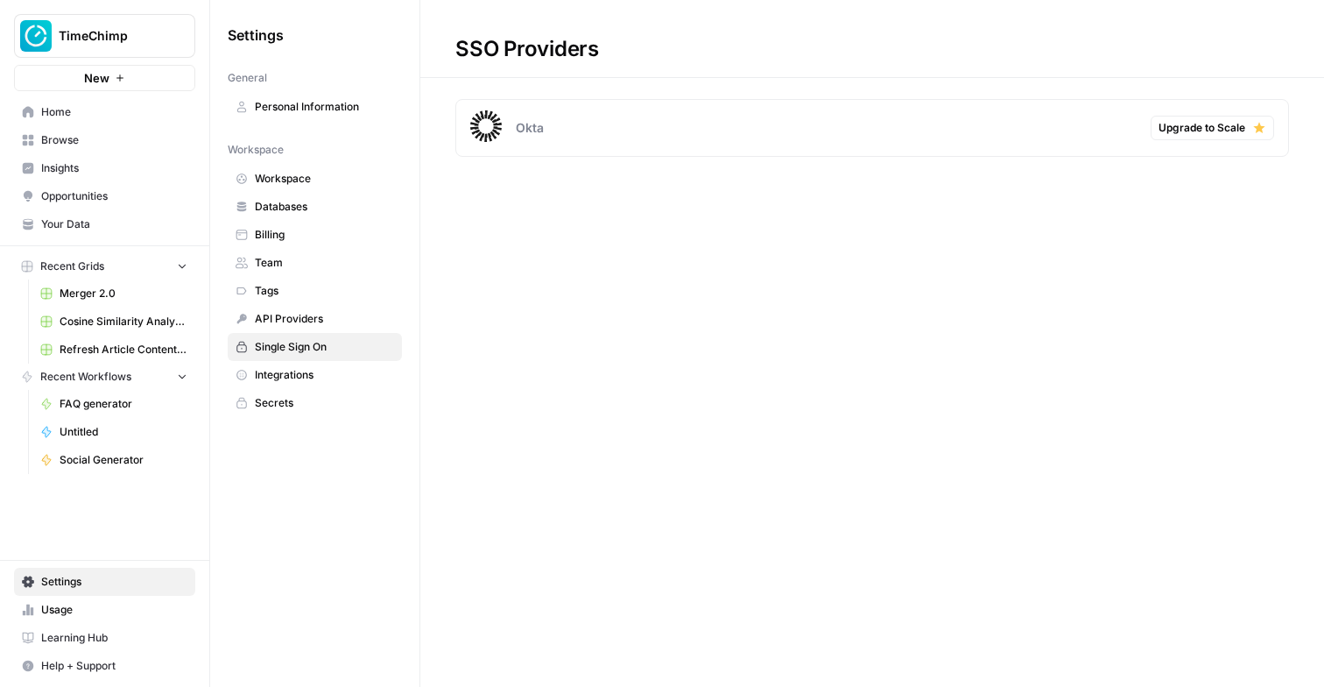
click at [284, 402] on span "Secrets" at bounding box center [324, 403] width 139 height 16
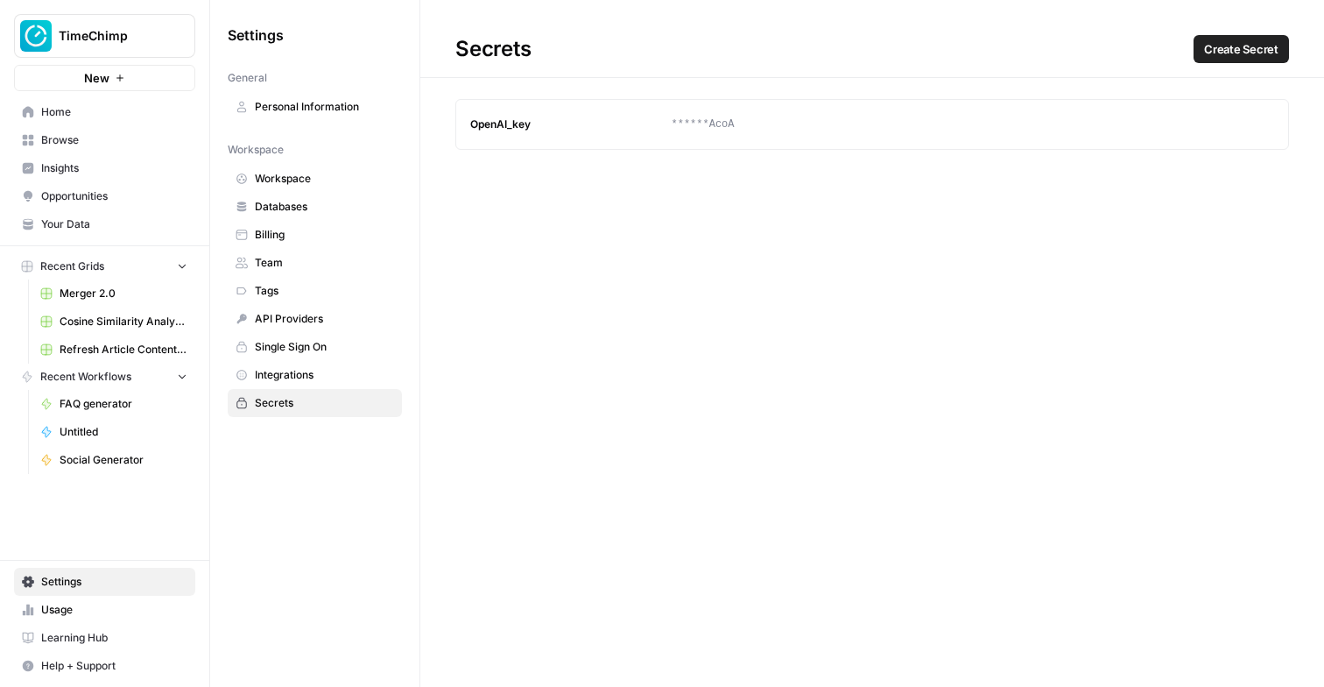
click at [302, 373] on span "Integrations" at bounding box center [324, 375] width 139 height 16
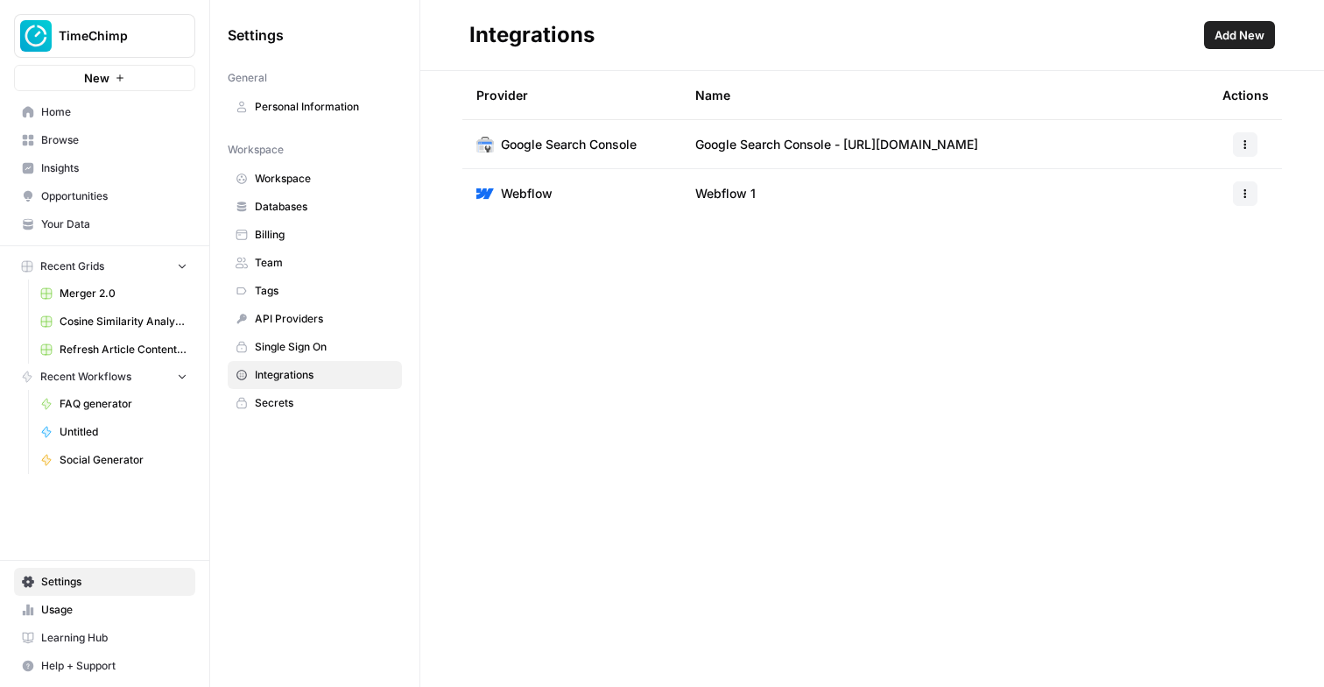
click at [325, 349] on span "Single Sign On" at bounding box center [324, 347] width 139 height 16
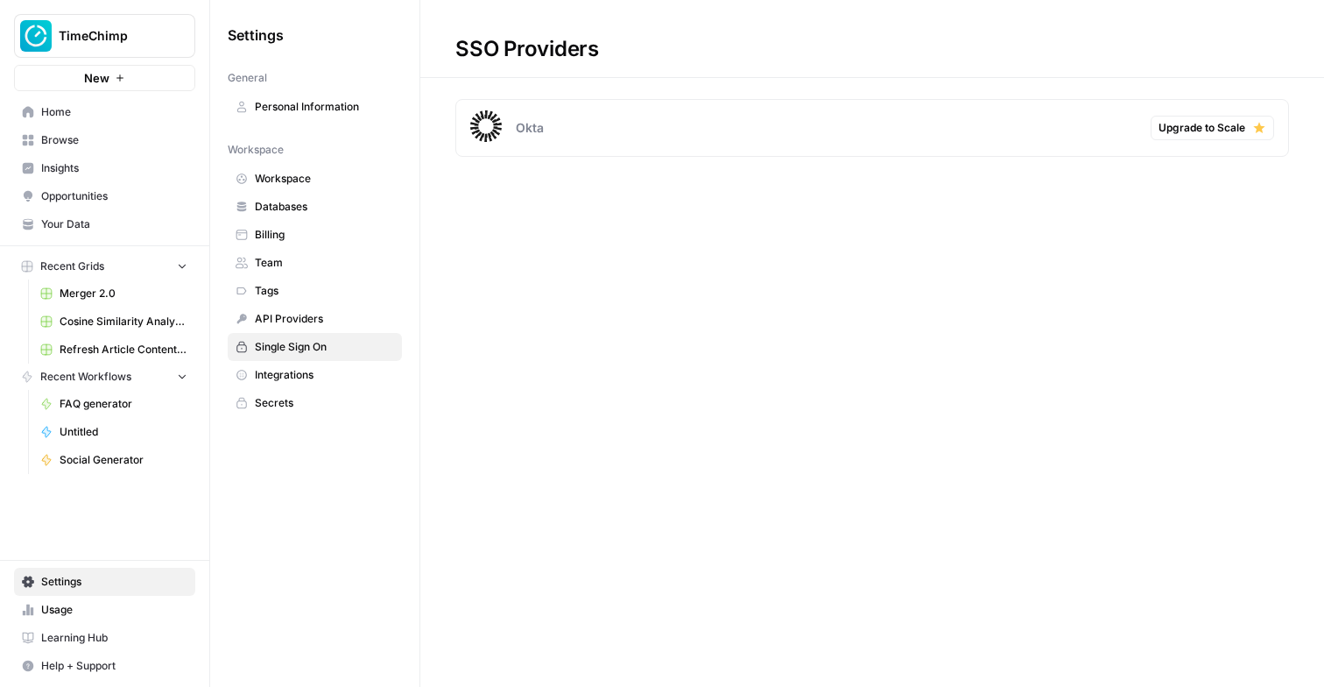
click at [296, 369] on span "Integrations" at bounding box center [324, 375] width 139 height 16
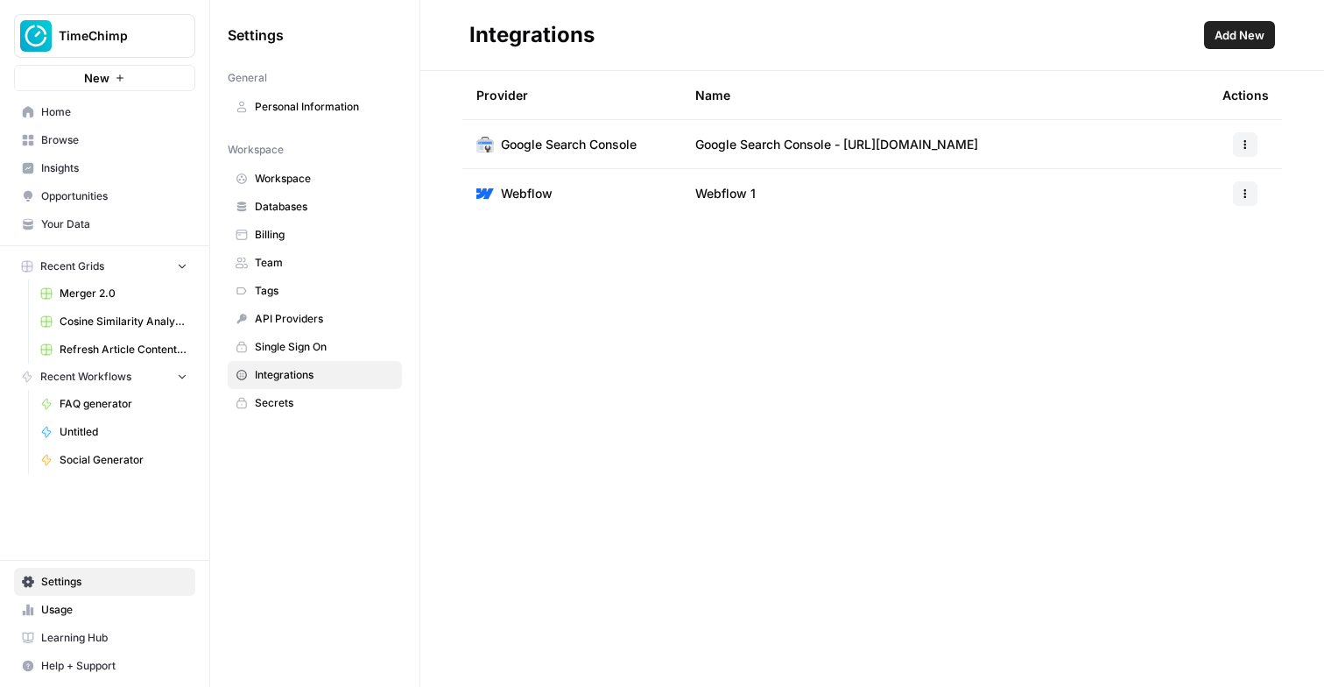
click at [308, 311] on span "API Providers" at bounding box center [324, 319] width 139 height 16
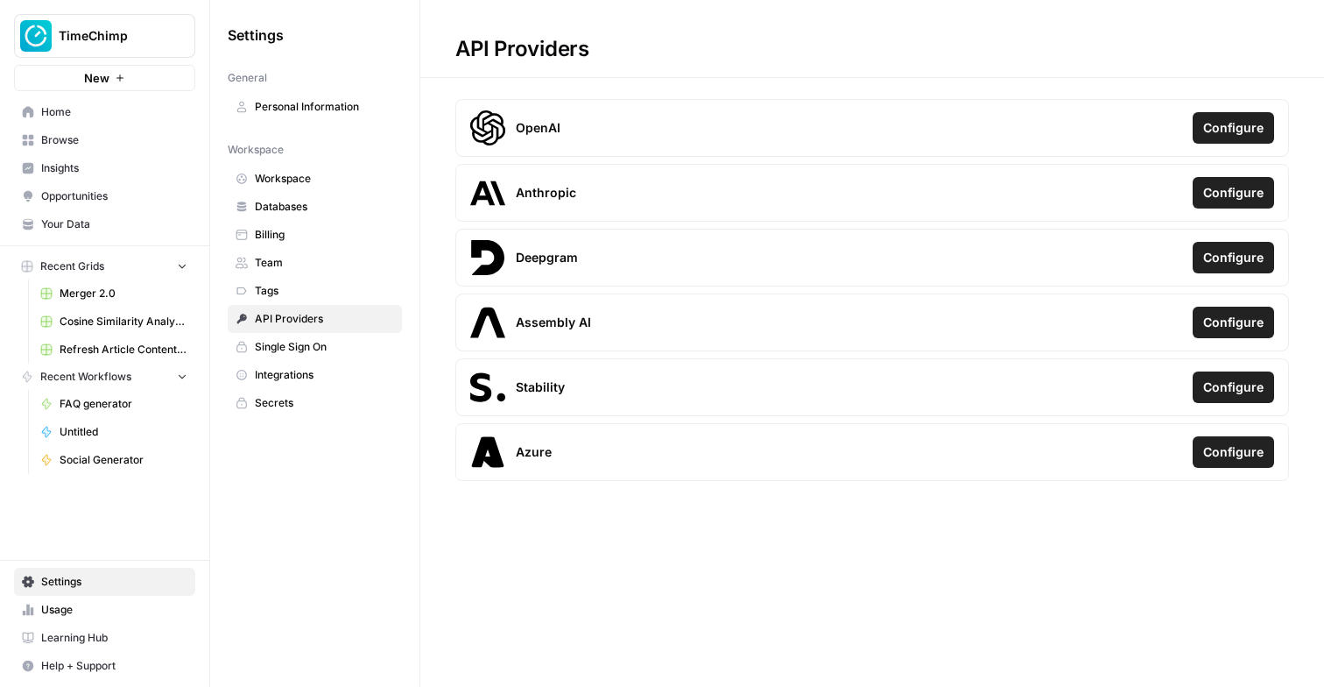
click at [317, 277] on link "Tags" at bounding box center [315, 291] width 174 height 28
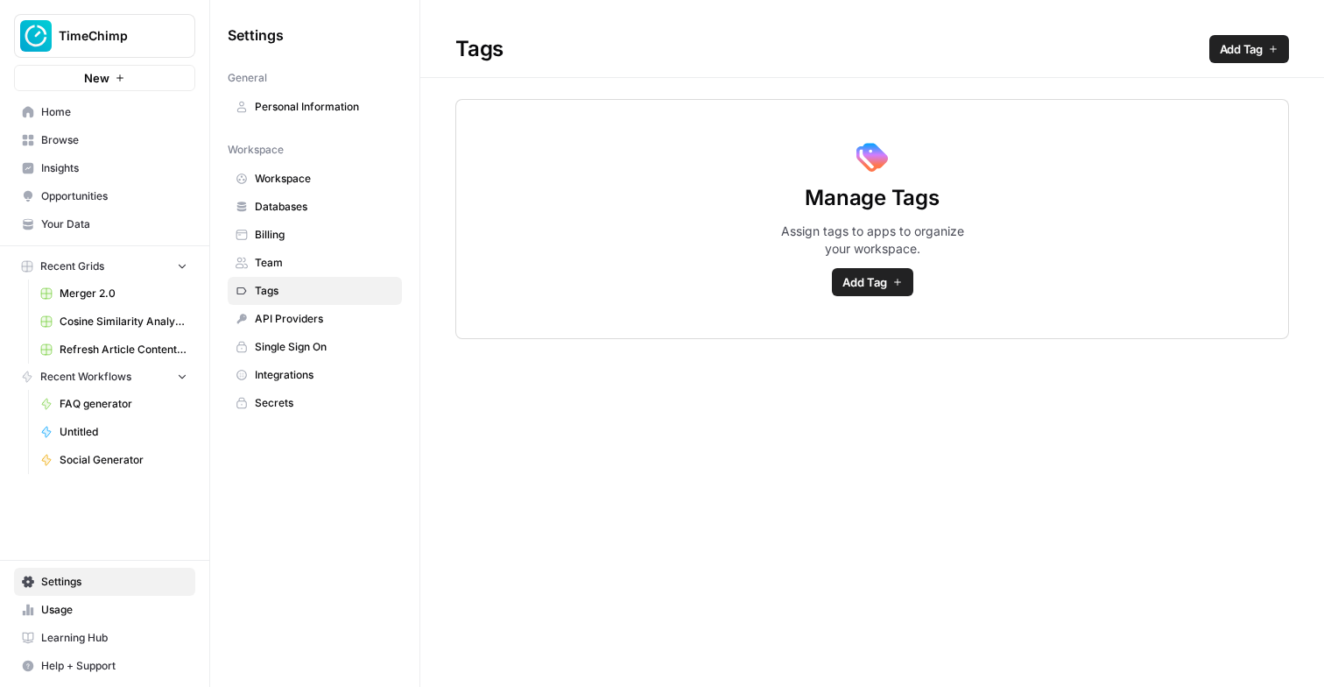
click at [305, 260] on span "Team" at bounding box center [324, 263] width 139 height 16
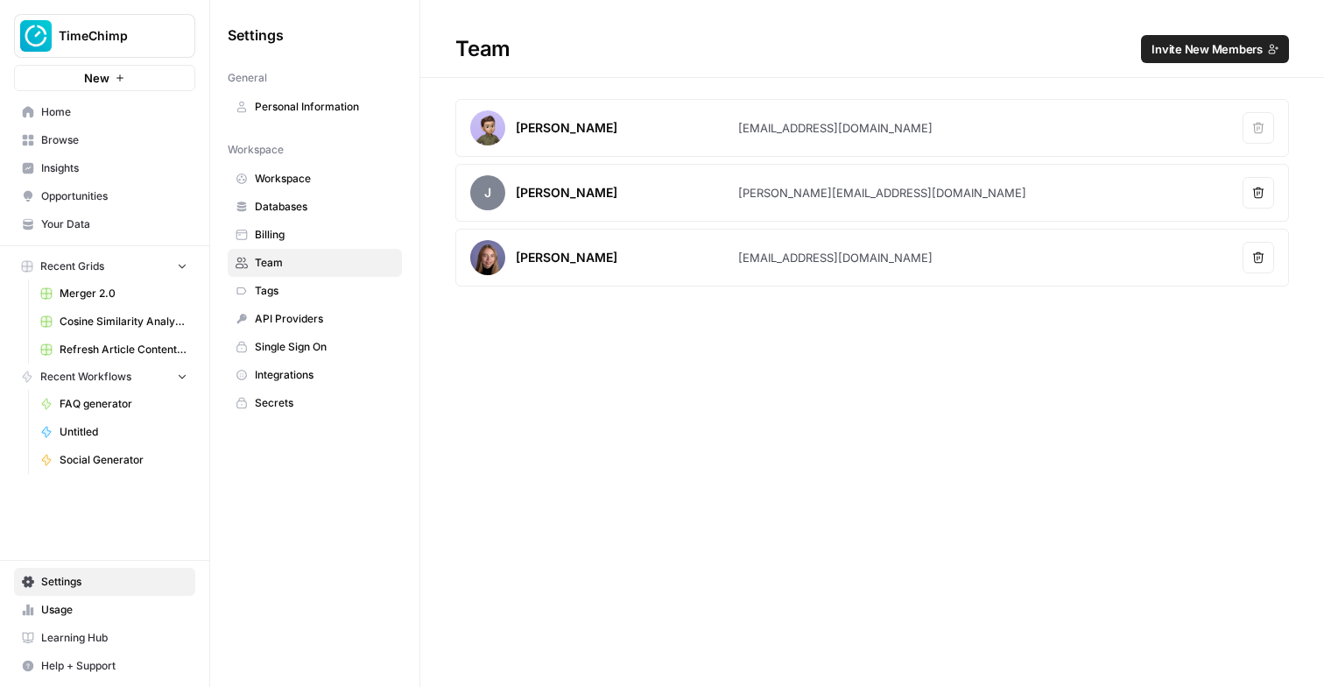
click at [307, 237] on span "Billing" at bounding box center [324, 235] width 139 height 16
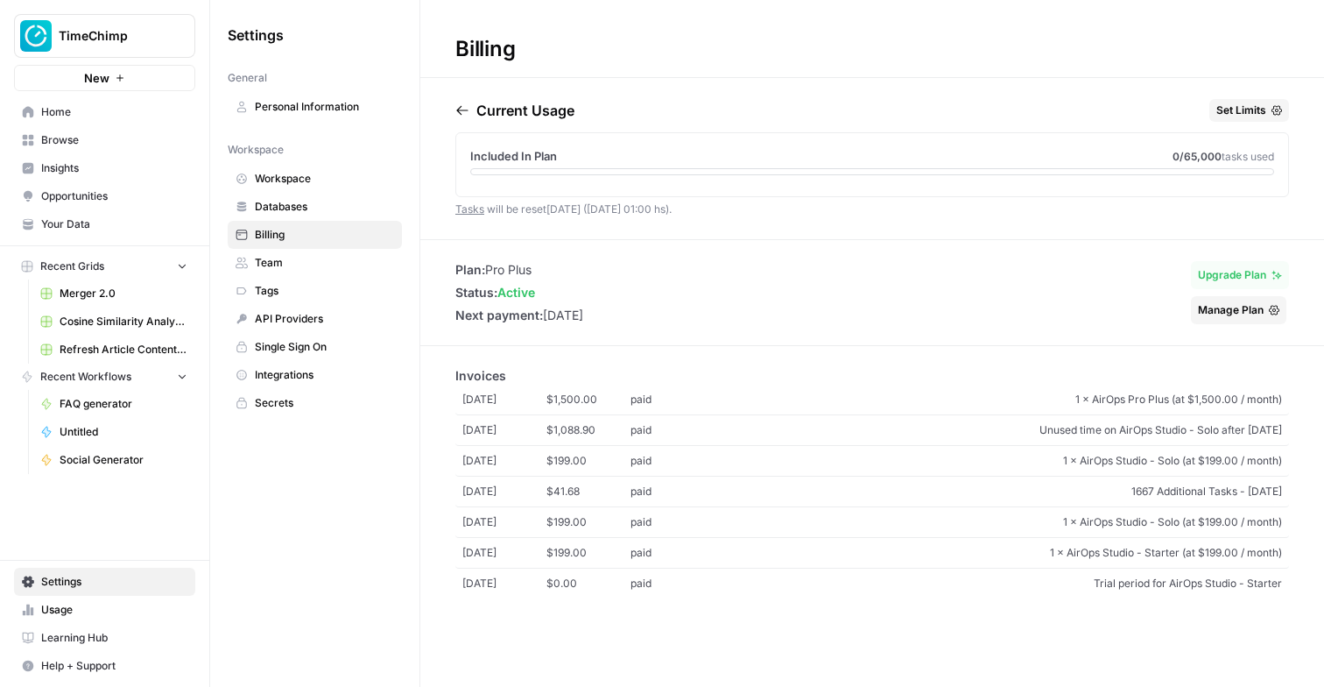
click at [324, 209] on span "Databases" at bounding box center [324, 207] width 139 height 16
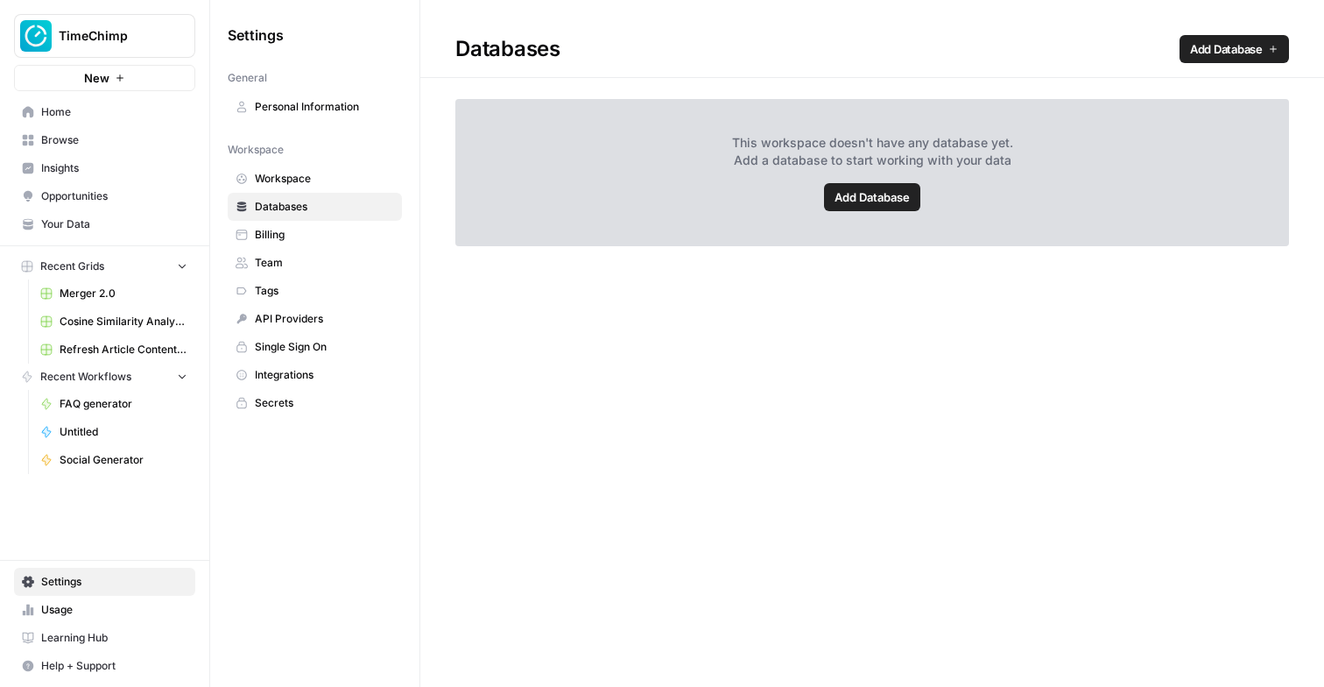
click at [330, 185] on span "Workspace" at bounding box center [324, 179] width 139 height 16
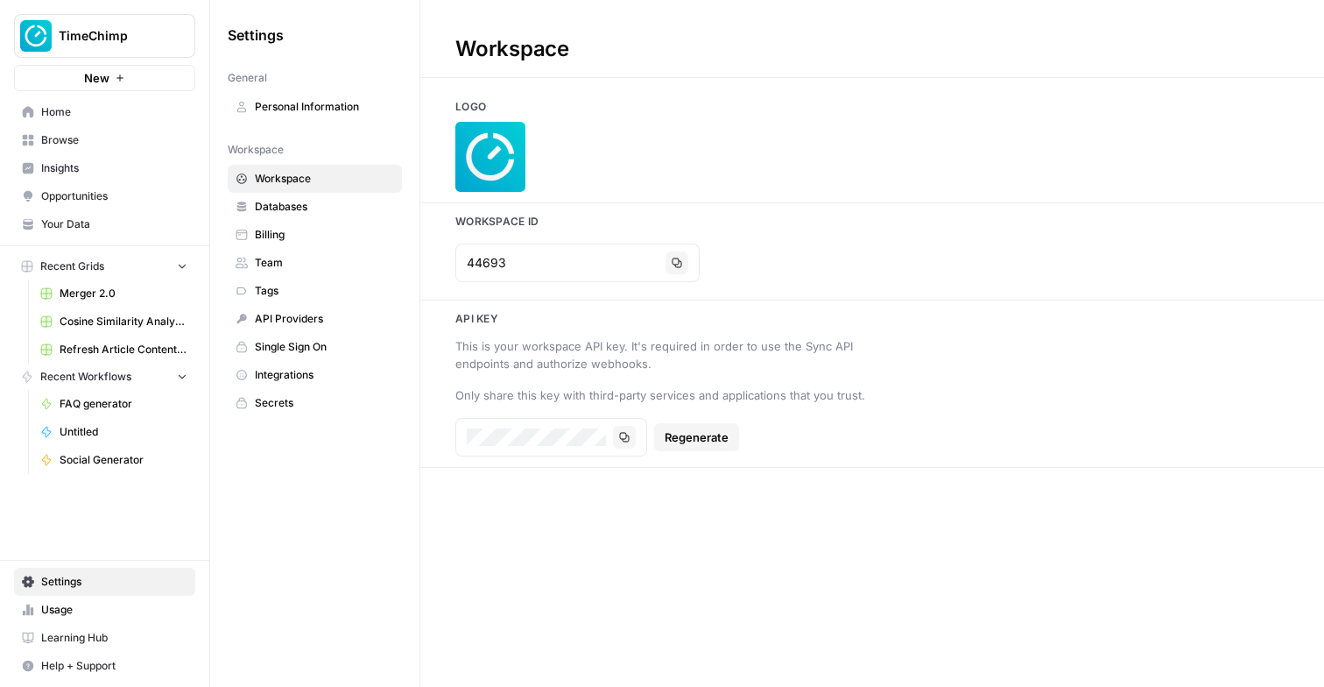
click at [330, 224] on link "Billing" at bounding box center [315, 235] width 174 height 28
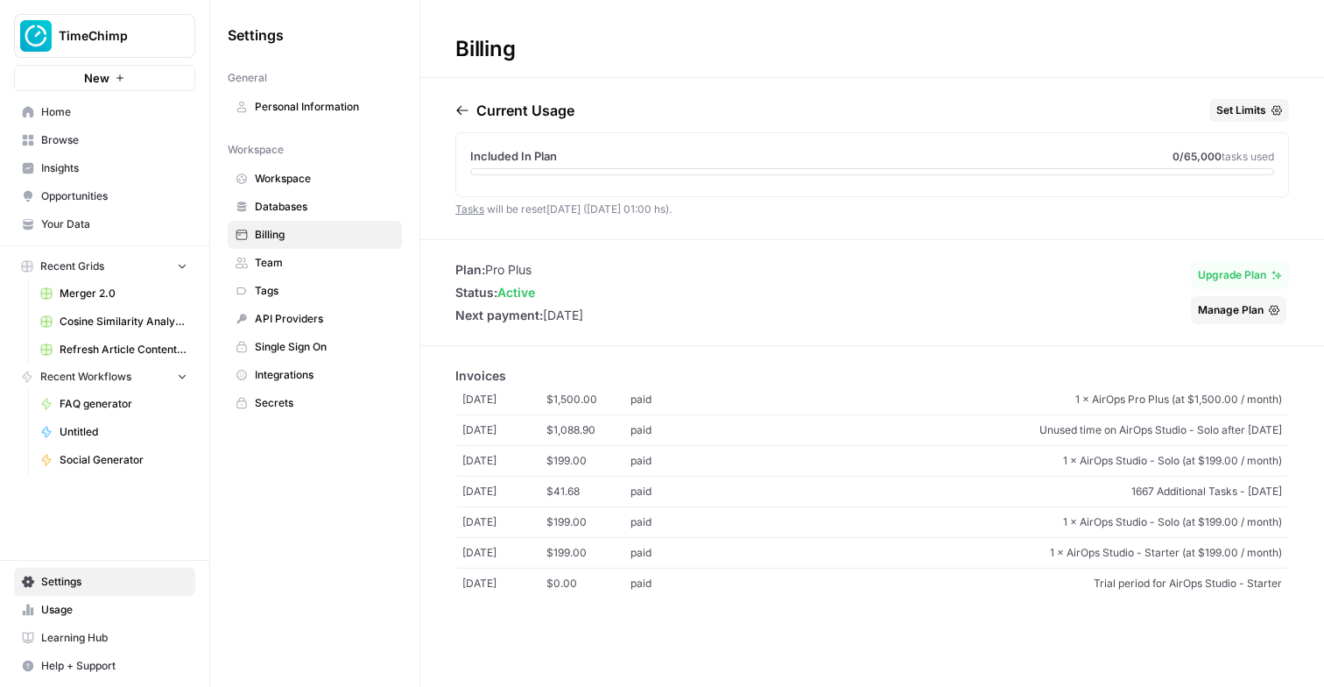
click at [327, 108] on span "Personal Information" at bounding box center [324, 107] width 139 height 16
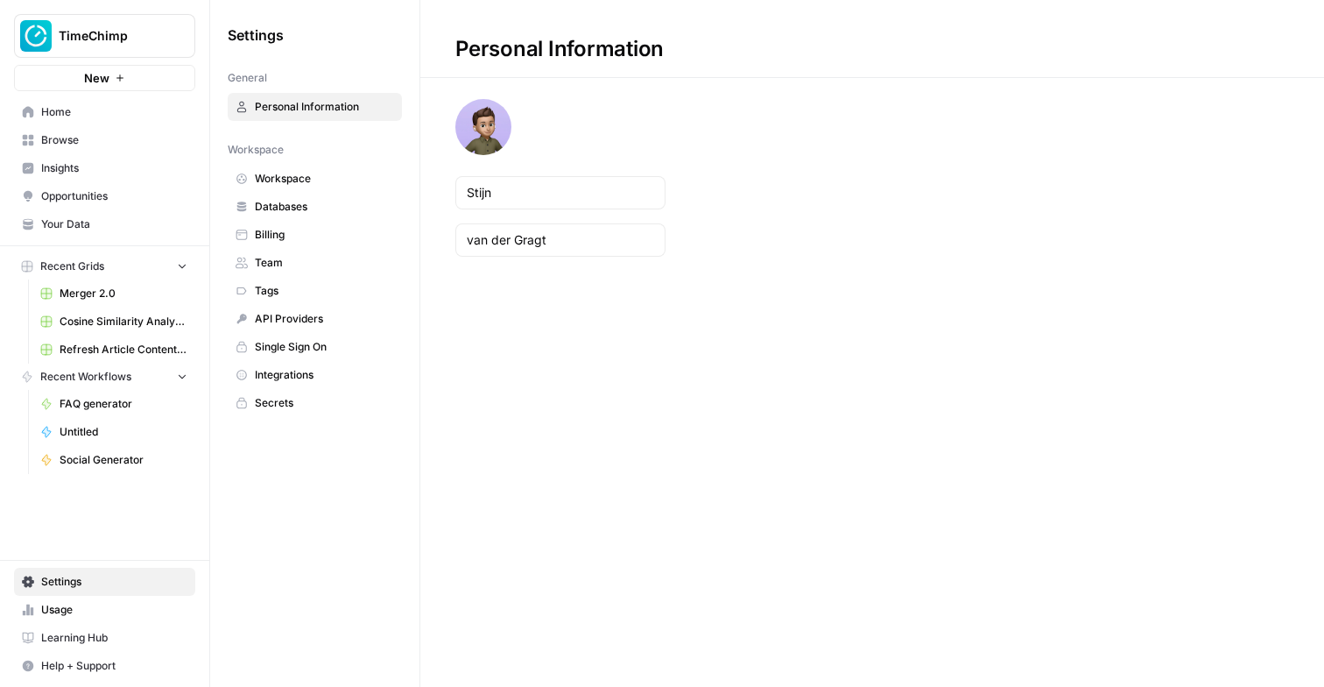
click at [81, 112] on span "Home" at bounding box center [114, 112] width 146 height 16
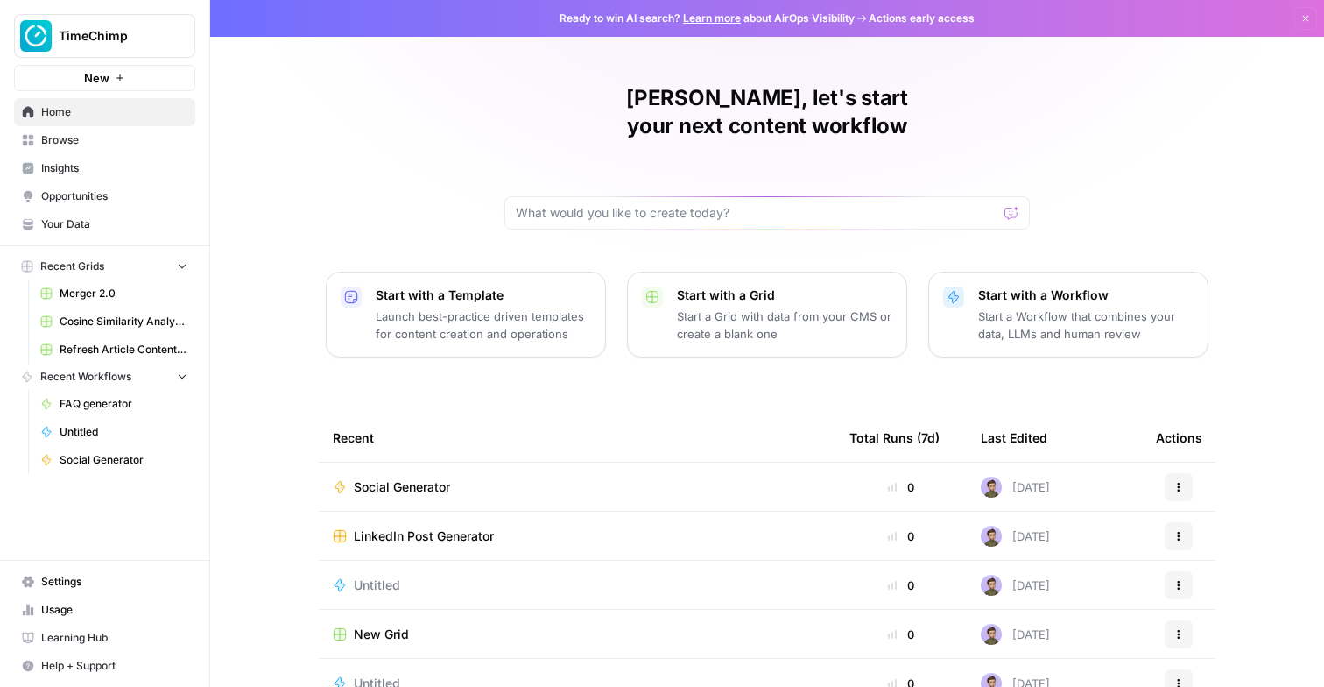
click at [417, 462] on td "Social Generator" at bounding box center [577, 486] width 517 height 48
click at [1180, 473] on button "Actions" at bounding box center [1179, 487] width 28 height 28
click at [825, 413] on th "Recent" at bounding box center [577, 437] width 517 height 48
click at [103, 589] on link "Settings" at bounding box center [104, 582] width 181 height 28
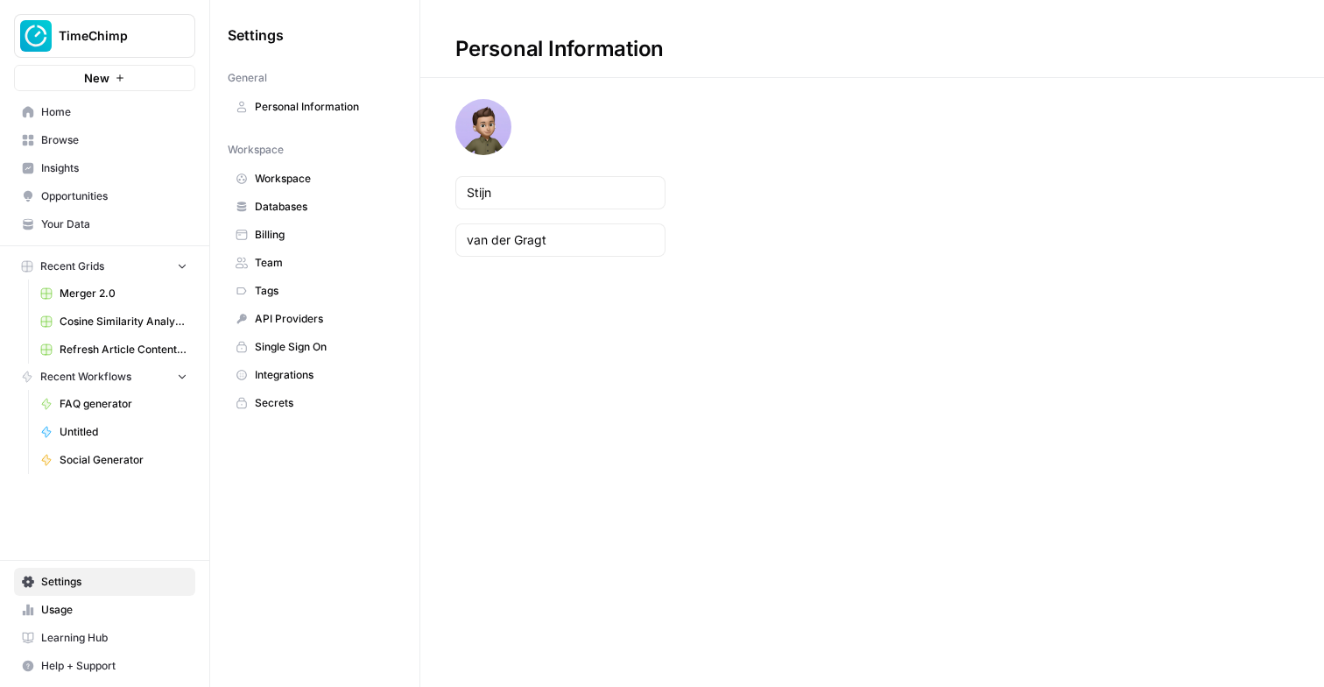
click at [283, 295] on span "Tags" at bounding box center [324, 291] width 139 height 16
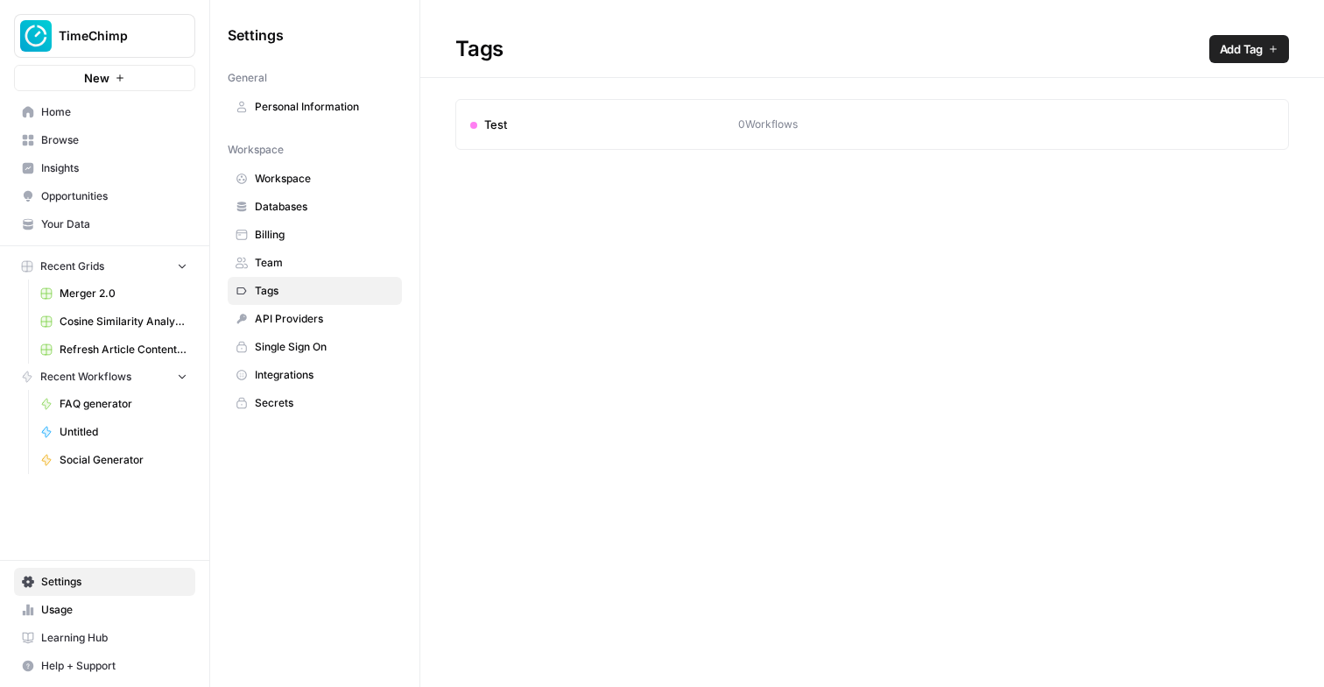
click at [562, 135] on article "Test 0 Workflows Edit Delete" at bounding box center [872, 124] width 834 height 51
click at [85, 140] on span "Browse" at bounding box center [114, 140] width 146 height 16
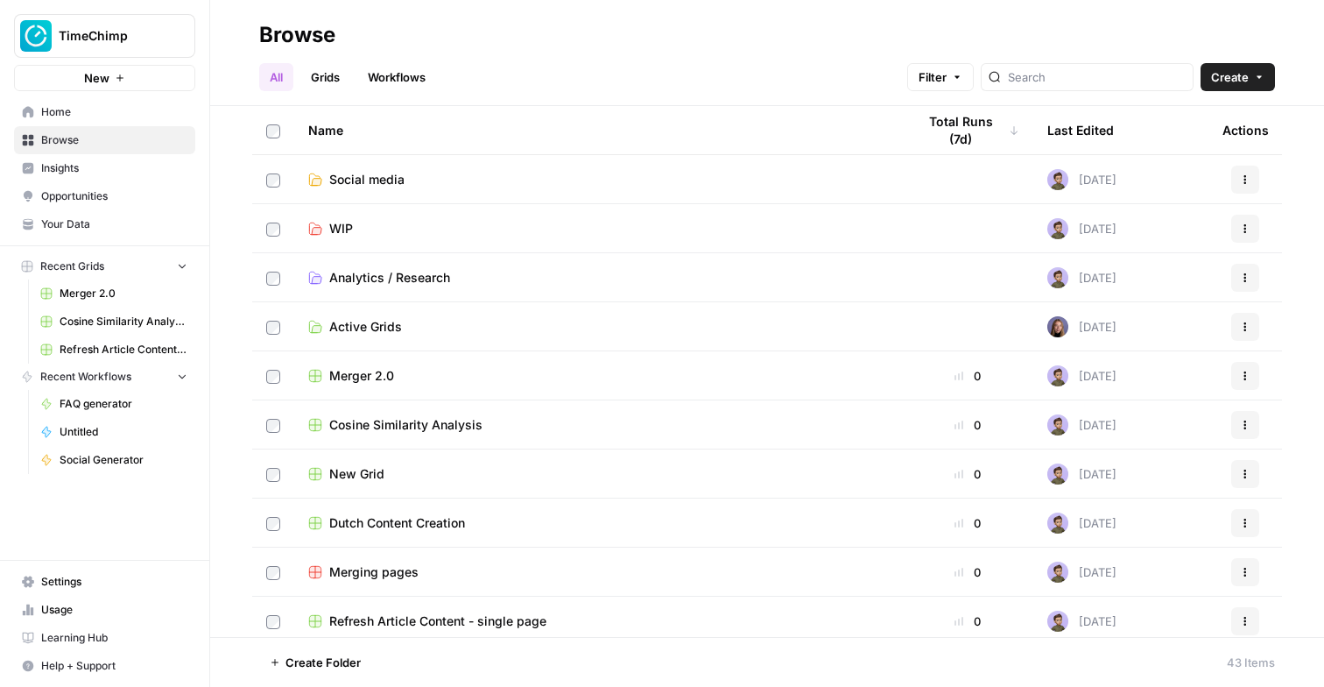
click at [413, 81] on link "Workflows" at bounding box center [396, 77] width 79 height 28
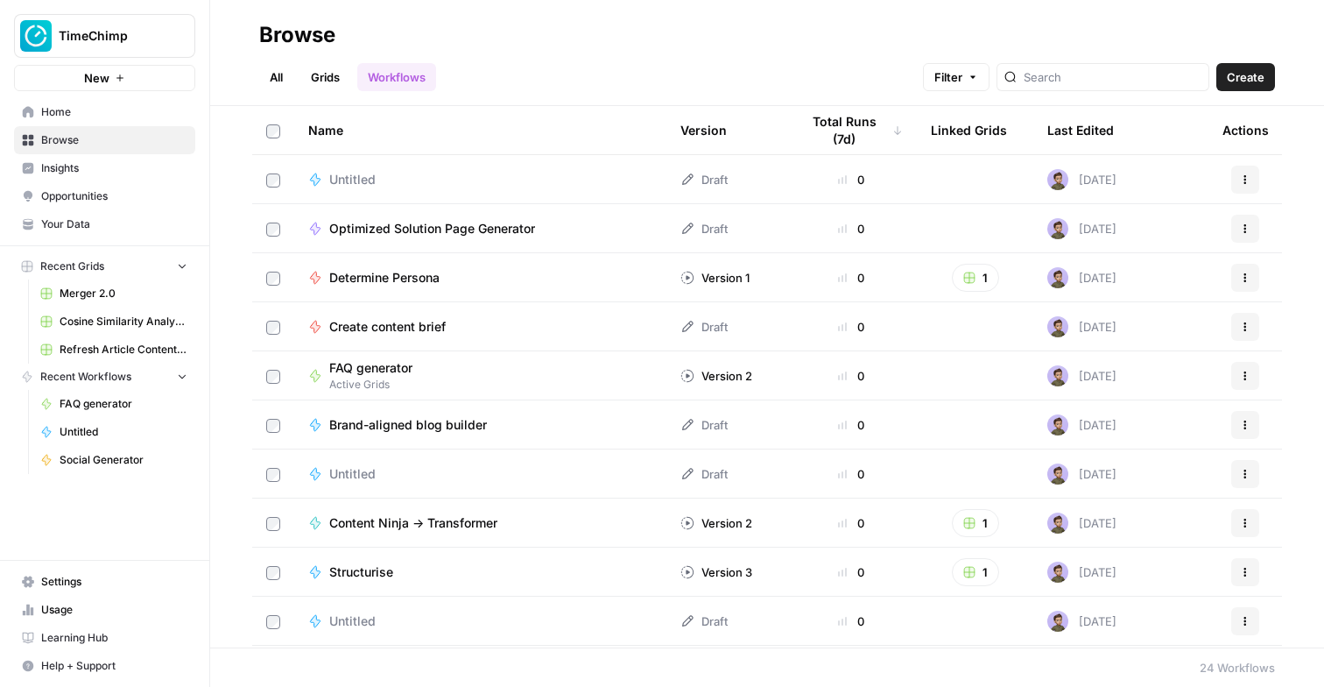
click at [1243, 180] on icon "button" at bounding box center [1245, 179] width 11 height 11
click at [928, 175] on td at bounding box center [975, 179] width 116 height 48
click at [346, 176] on span "Untitled" at bounding box center [352, 180] width 46 height 18
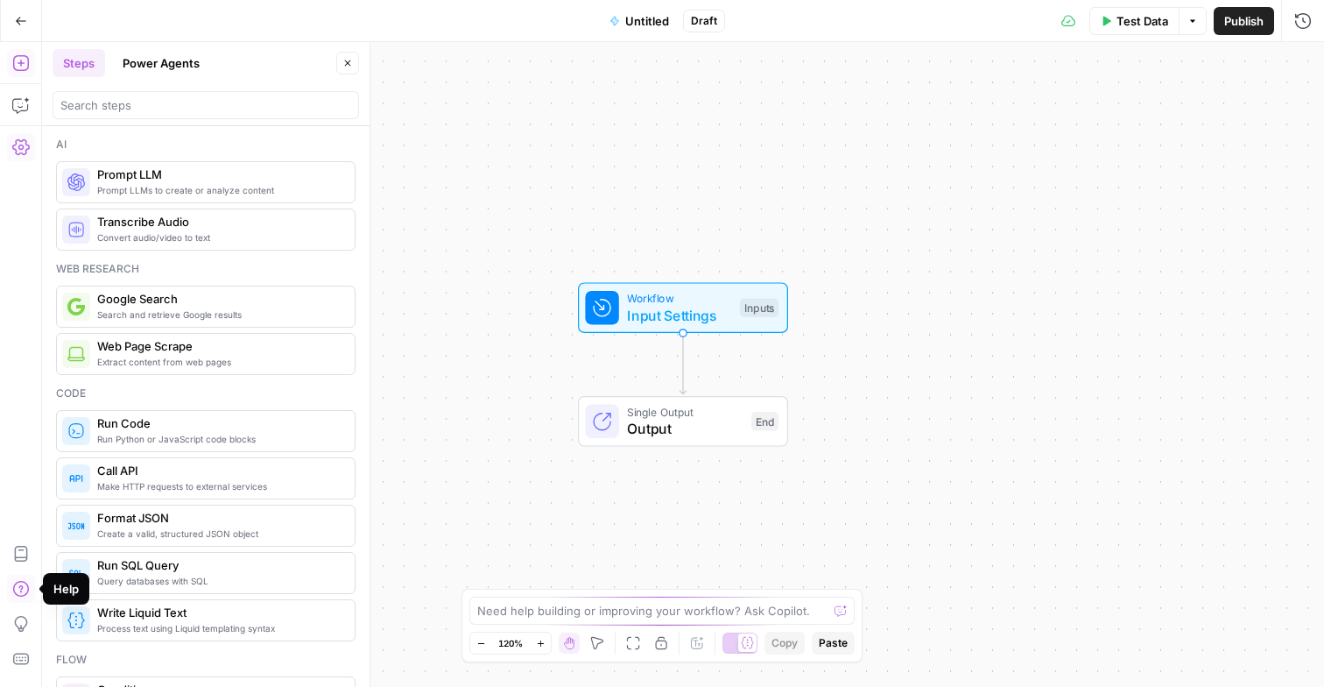
click at [24, 148] on icon "button" at bounding box center [21, 147] width 18 height 18
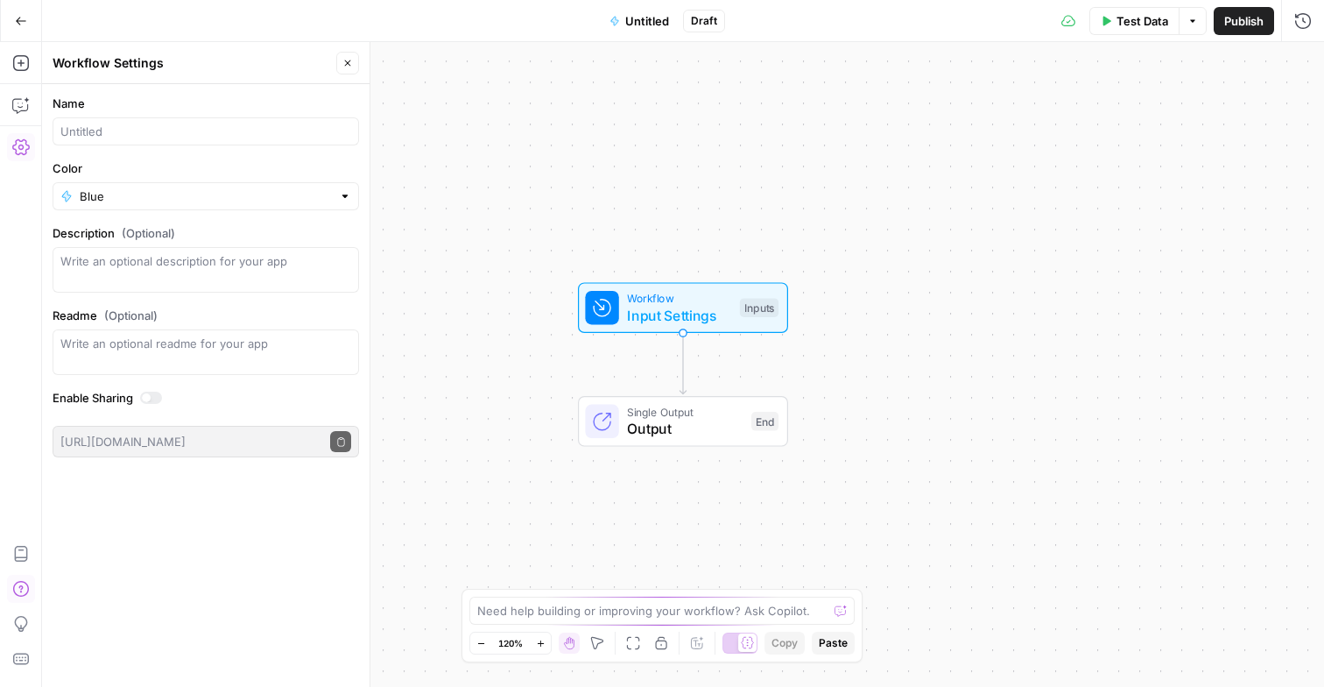
click at [345, 55] on button "Close" at bounding box center [347, 63] width 23 height 23
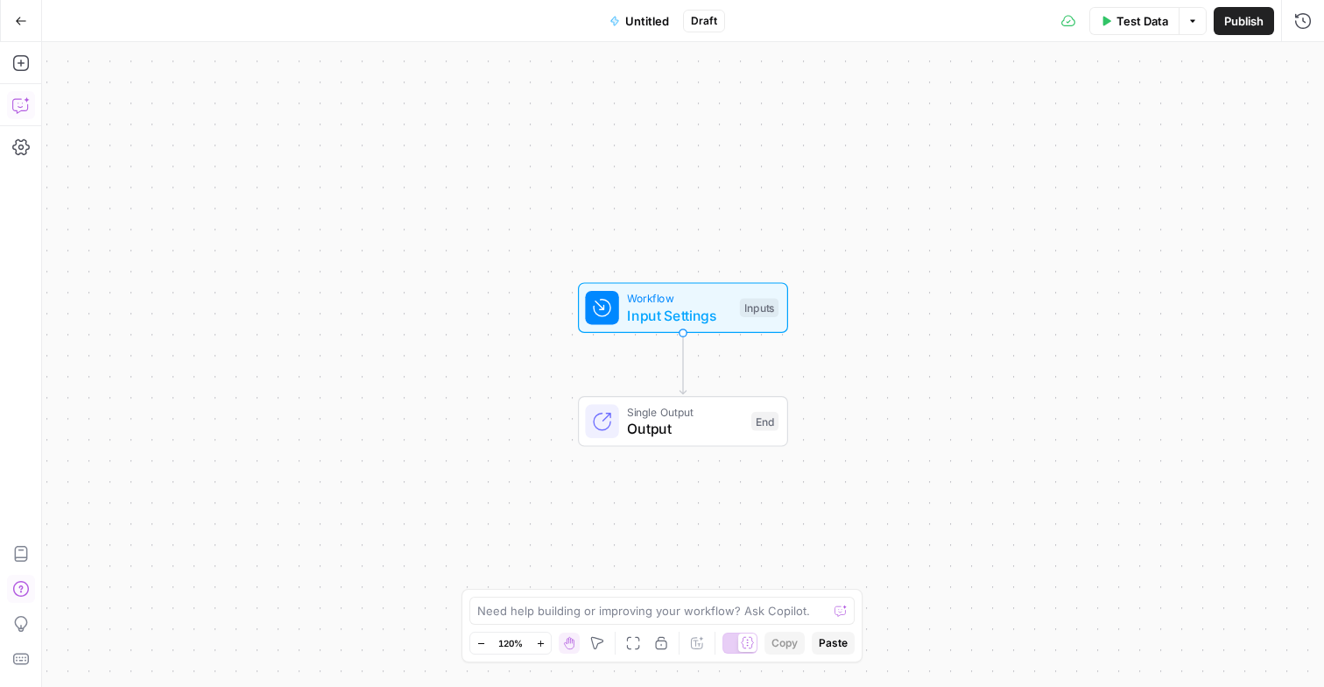
click at [17, 109] on icon "button" at bounding box center [21, 105] width 18 height 18
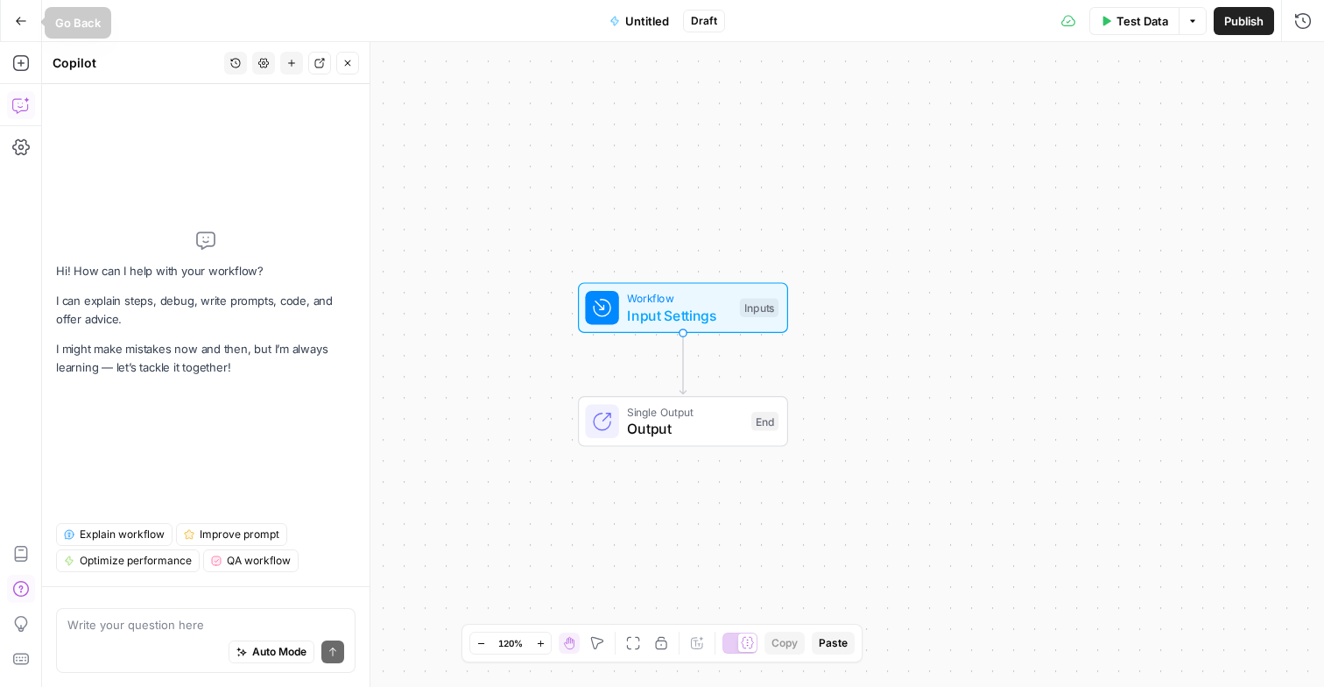
click at [18, 30] on button "Go Back" at bounding box center [21, 21] width 32 height 32
